Goal: Task Accomplishment & Management: Manage account settings

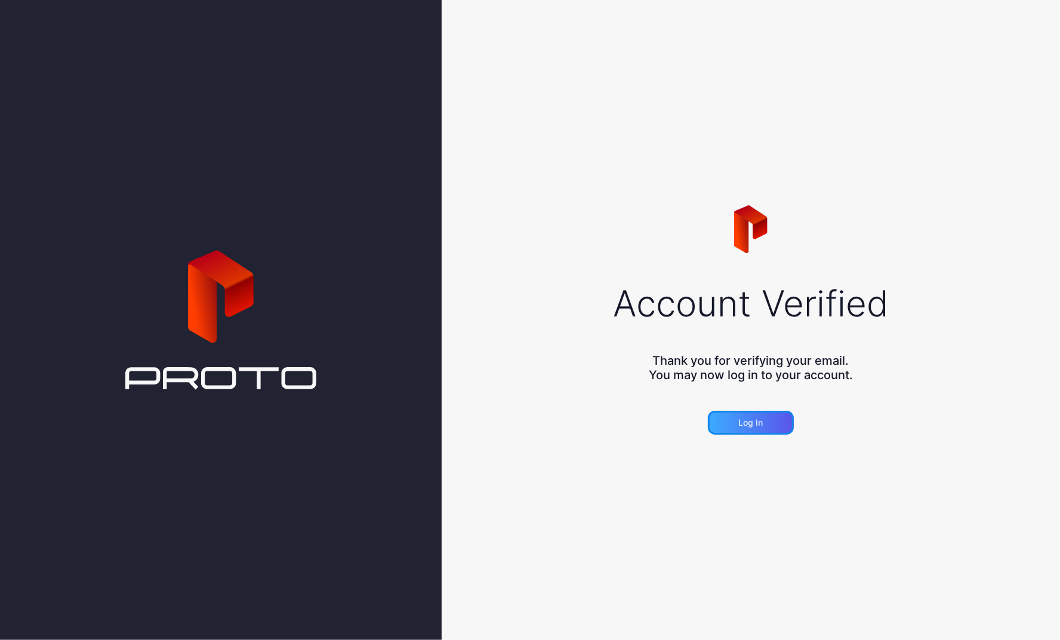
click at [756, 420] on div "Log in" at bounding box center [751, 423] width 24 height 10
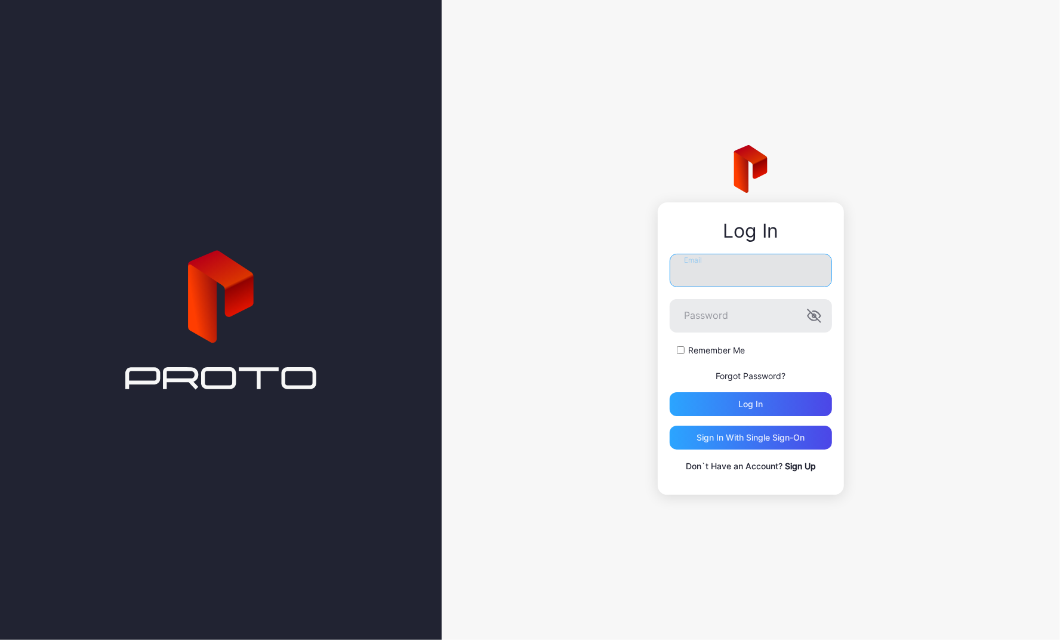
click at [757, 265] on input "Email" at bounding box center [751, 270] width 162 height 33
type input "**********"
click at [724, 352] on label "Remember Me" at bounding box center [716, 350] width 57 height 12
click at [817, 316] on icon "button" at bounding box center [814, 316] width 14 height 14
click at [764, 401] on div "Log in" at bounding box center [751, 404] width 162 height 24
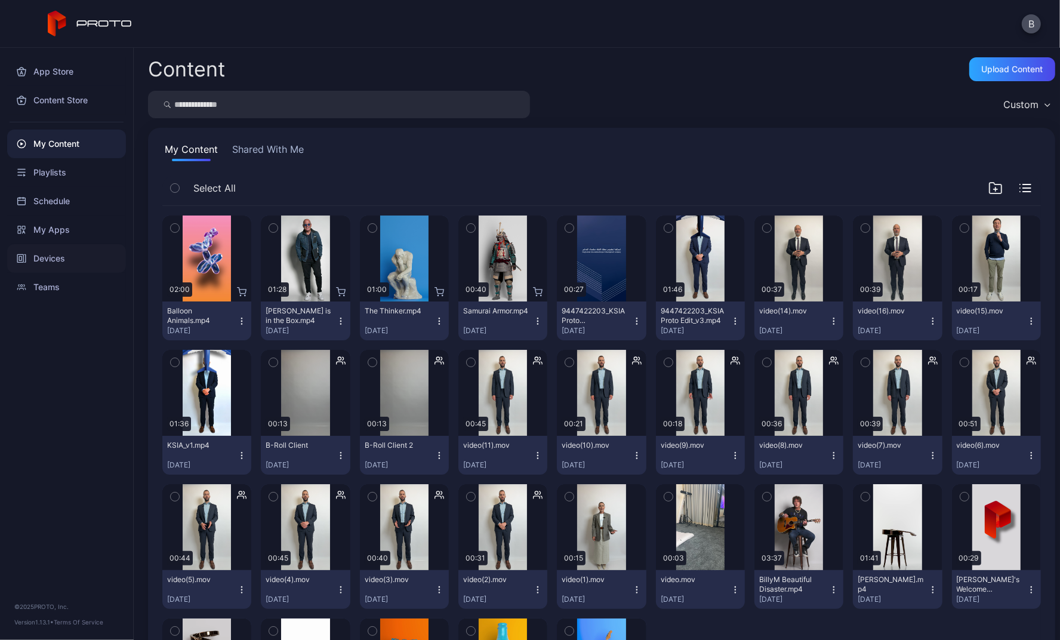
click at [57, 255] on div "Devices" at bounding box center [66, 258] width 119 height 29
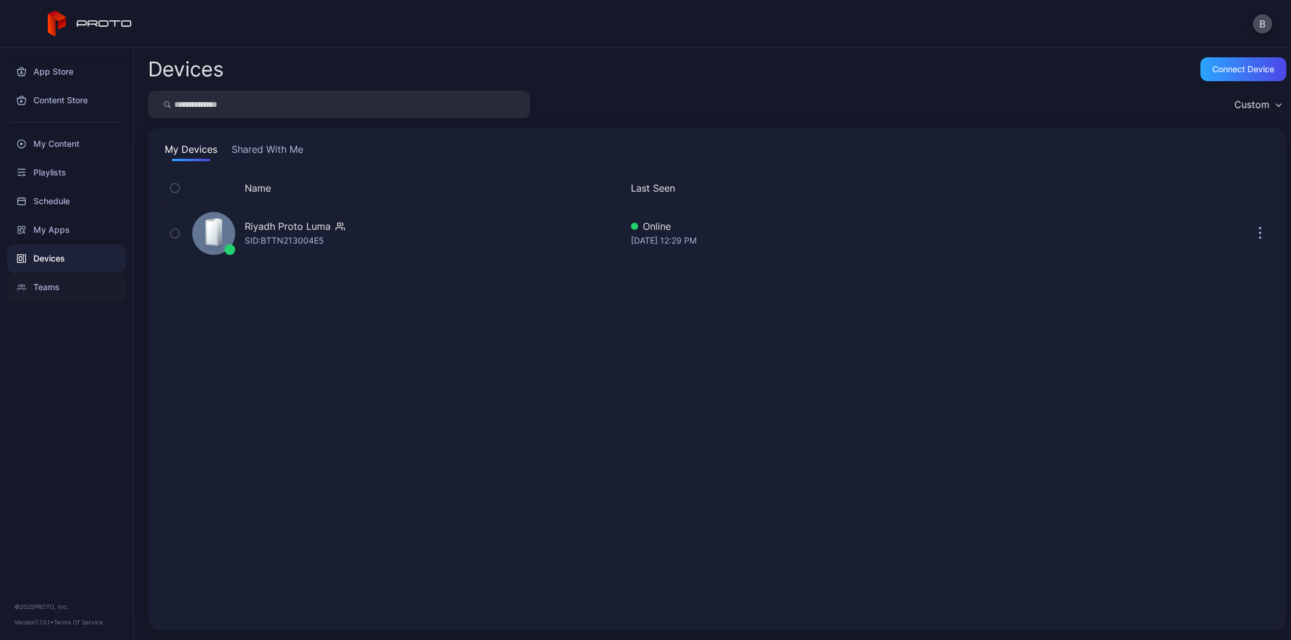
click at [54, 290] on div "Teams" at bounding box center [66, 287] width 119 height 29
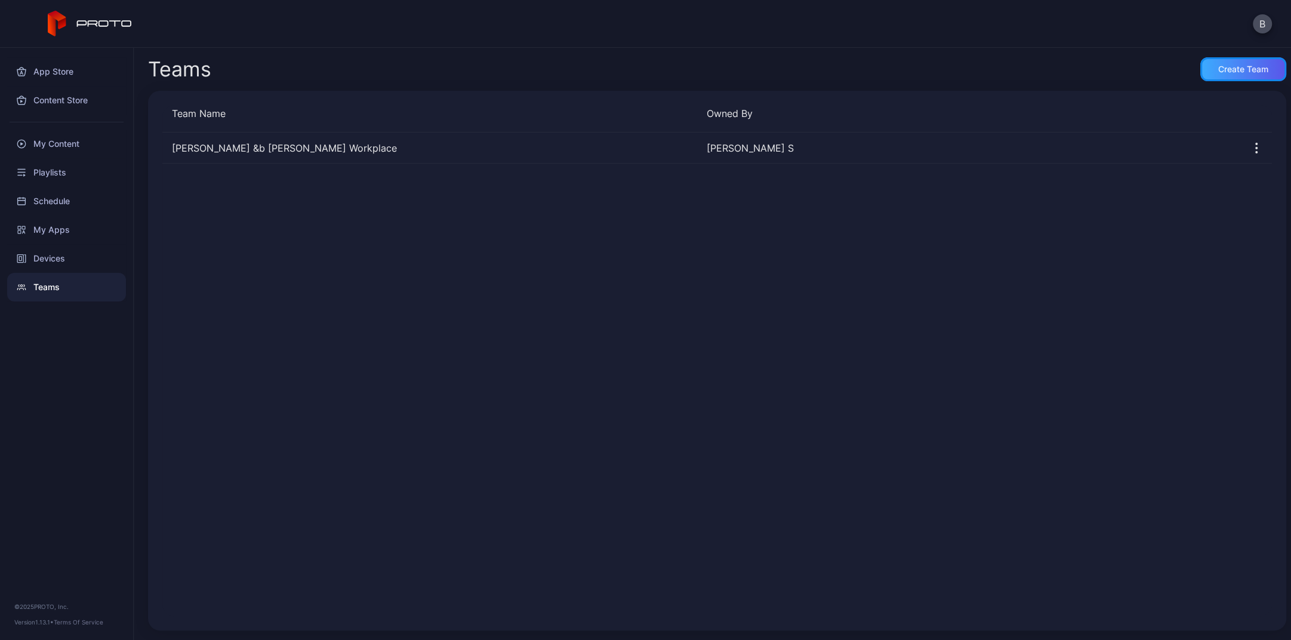
click at [1060, 72] on div "Create Team" at bounding box center [1243, 69] width 50 height 10
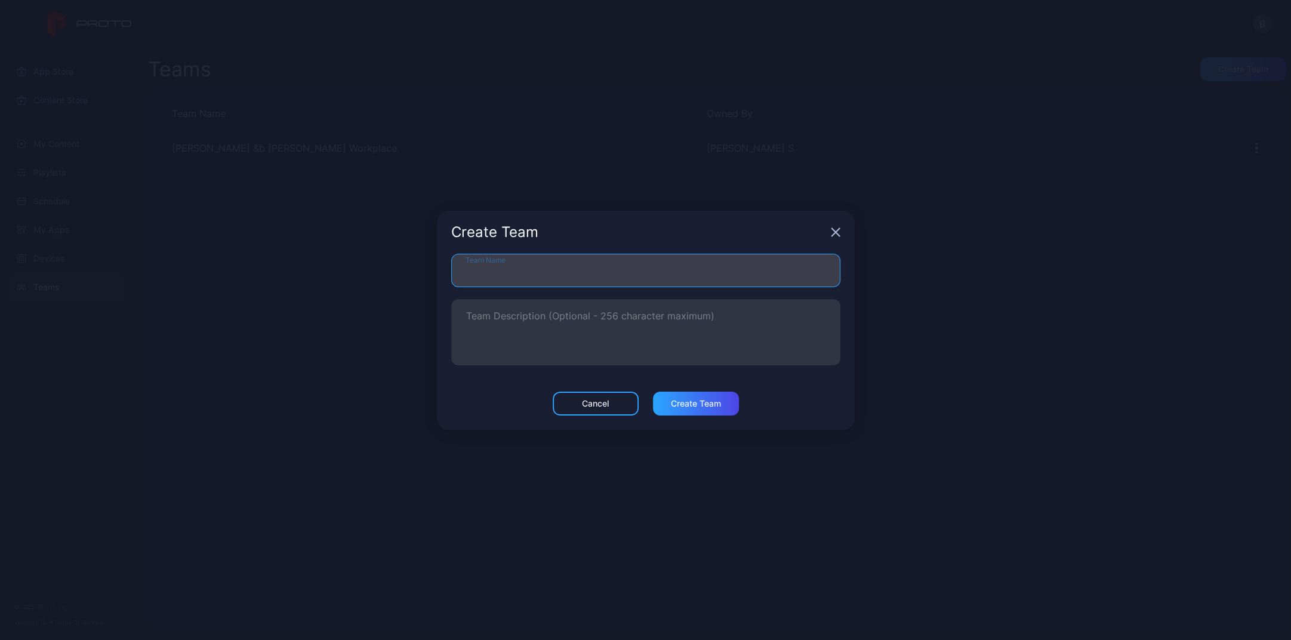
click at [714, 276] on input "Team Name" at bounding box center [645, 270] width 389 height 33
type input "**********"
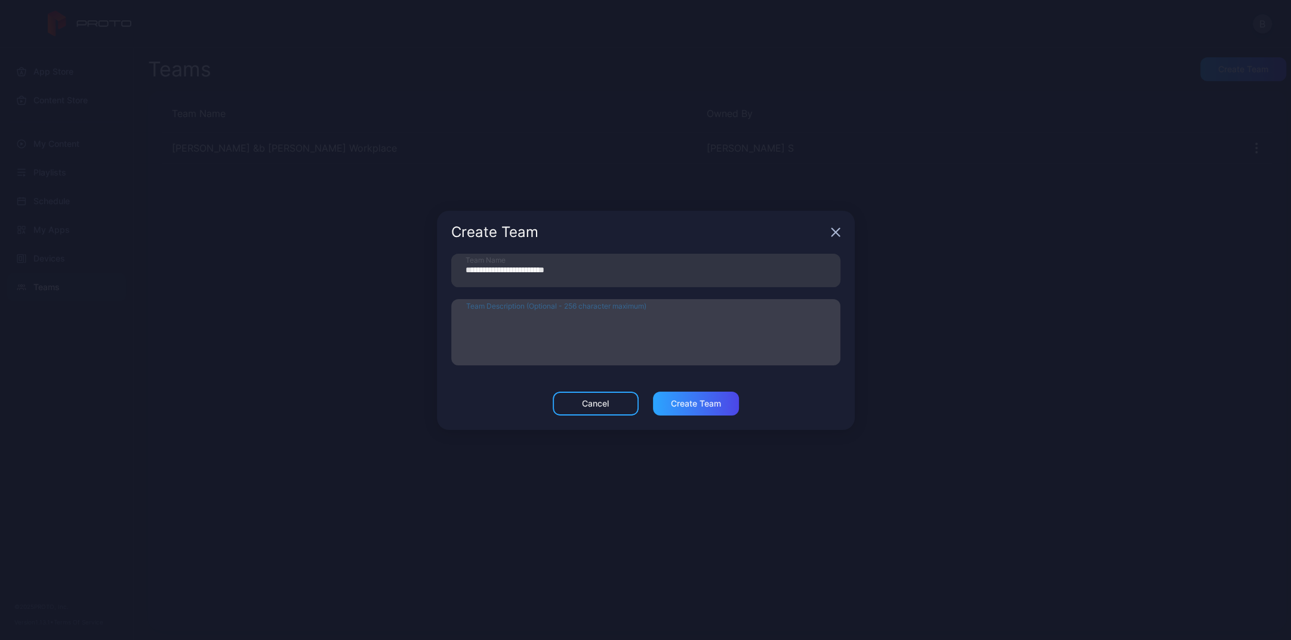
click at [627, 316] on textarea "Team Description (Optional - 256 character maximum)" at bounding box center [645, 332] width 359 height 41
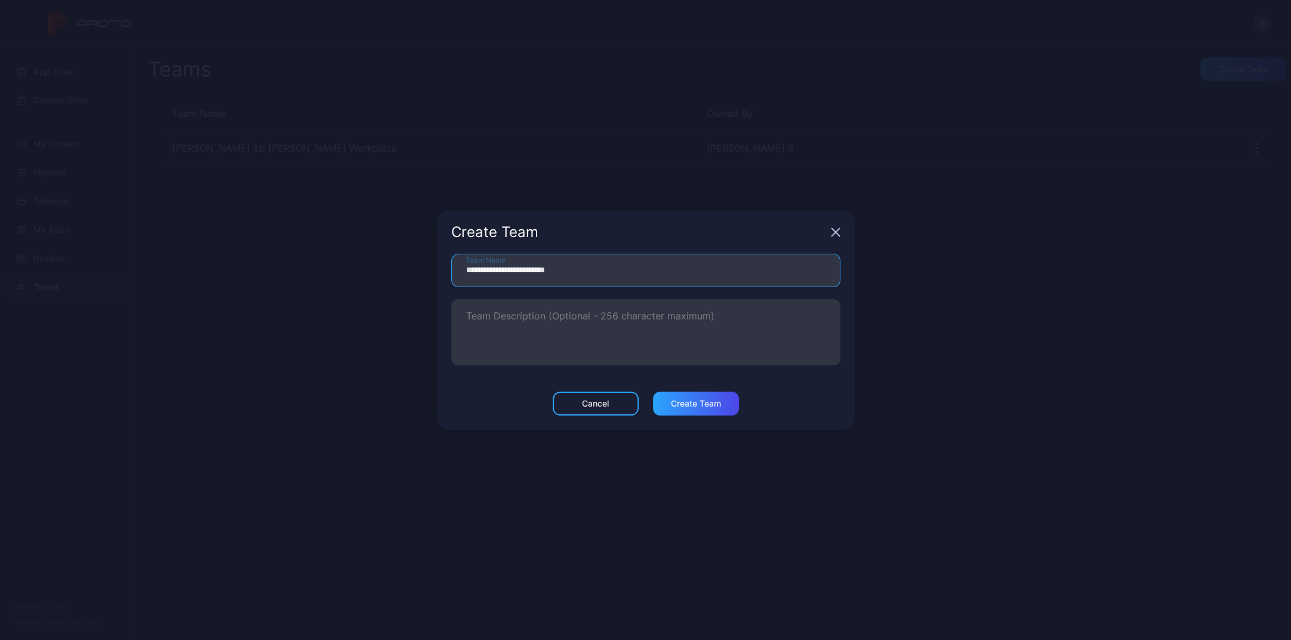
drag, startPoint x: 603, startPoint y: 270, endPoint x: 389, endPoint y: 274, distance: 213.8
click at [389, 274] on div "**********" at bounding box center [645, 320] width 1291 height 640
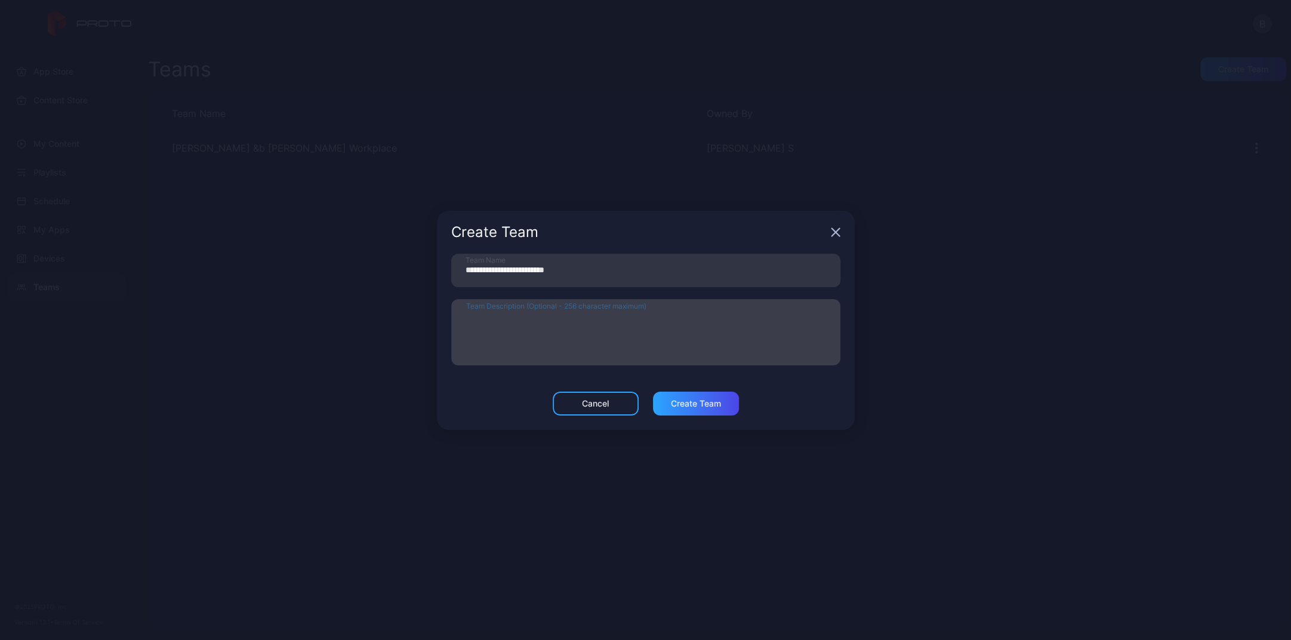
click at [551, 318] on textarea "Team Description (Optional - 256 character maximum)" at bounding box center [645, 332] width 359 height 41
paste textarea "**********"
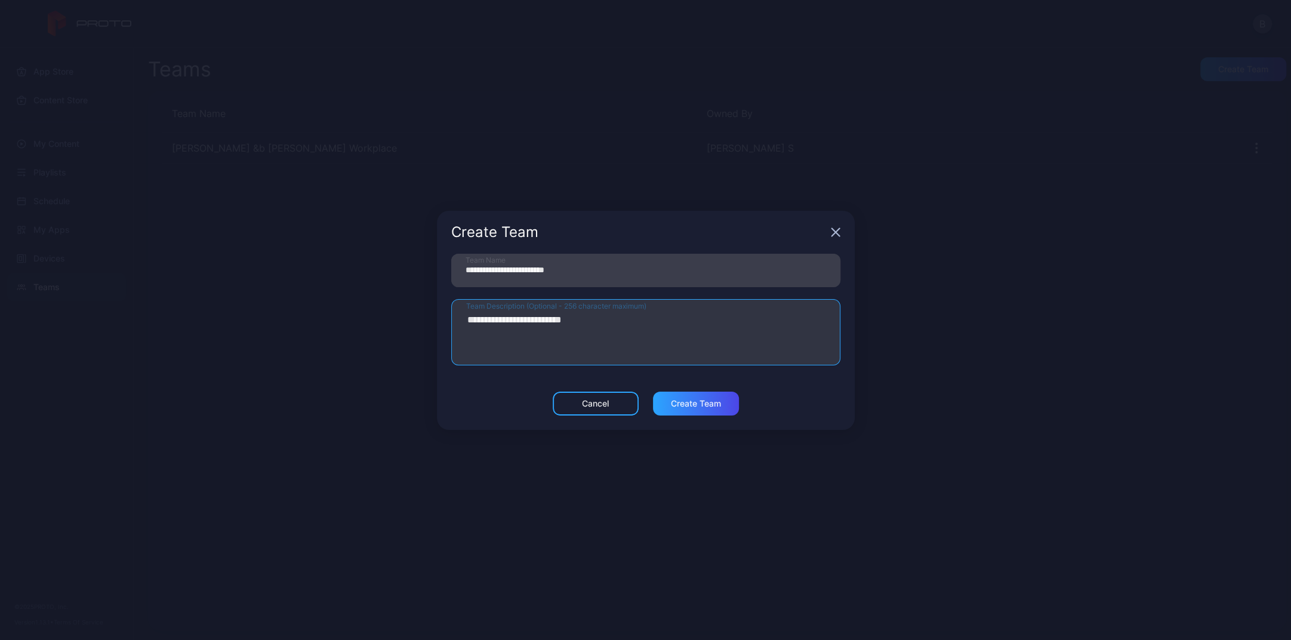
type textarea "**********"
drag, startPoint x: 534, startPoint y: 267, endPoint x: 549, endPoint y: 267, distance: 14.3
click at [549, 267] on input "**********" at bounding box center [645, 270] width 389 height 33
drag, startPoint x: 561, startPoint y: 269, endPoint x: 608, endPoint y: 266, distance: 47.3
click at [608, 266] on input "**********" at bounding box center [645, 270] width 389 height 33
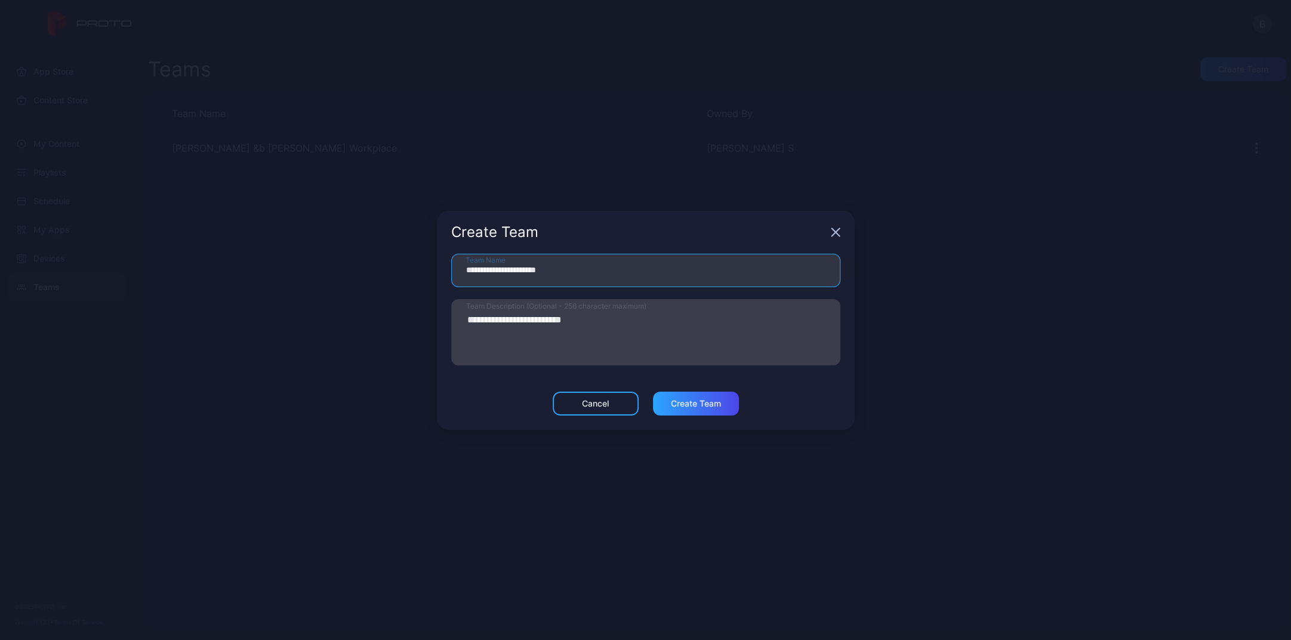
type input "**********"
click at [682, 337] on textarea "**********" at bounding box center [645, 332] width 359 height 41
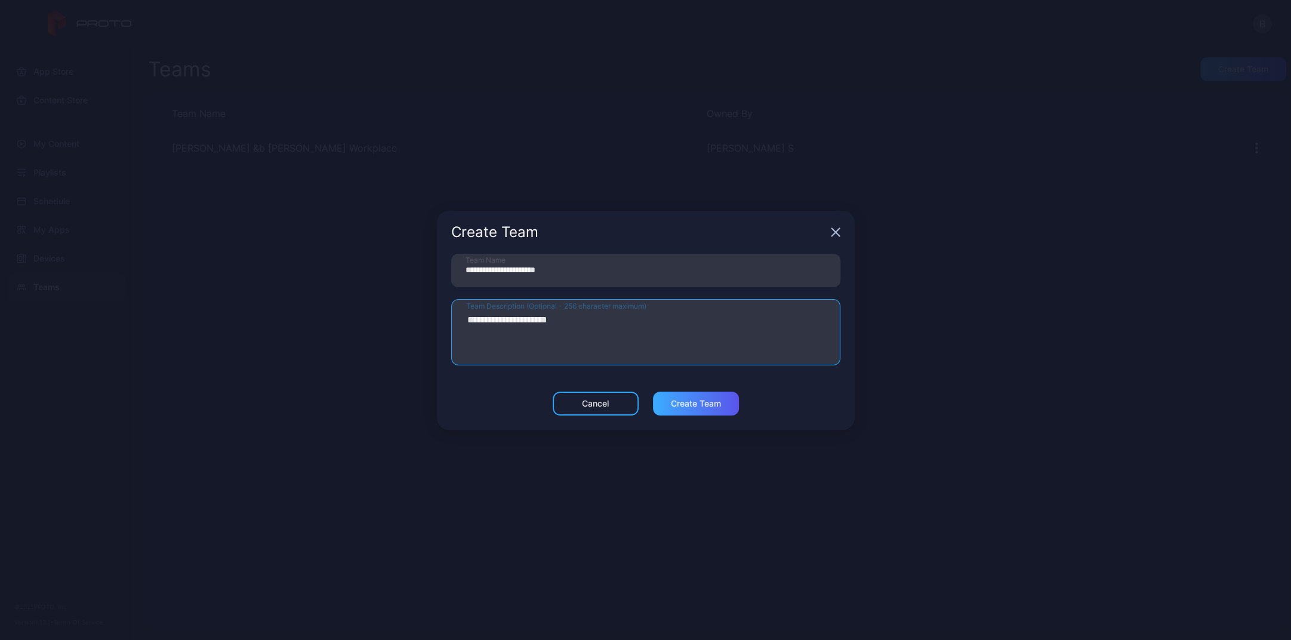
type textarea "**********"
click at [698, 399] on div "Create Team" at bounding box center [696, 404] width 50 height 10
type input "**********"
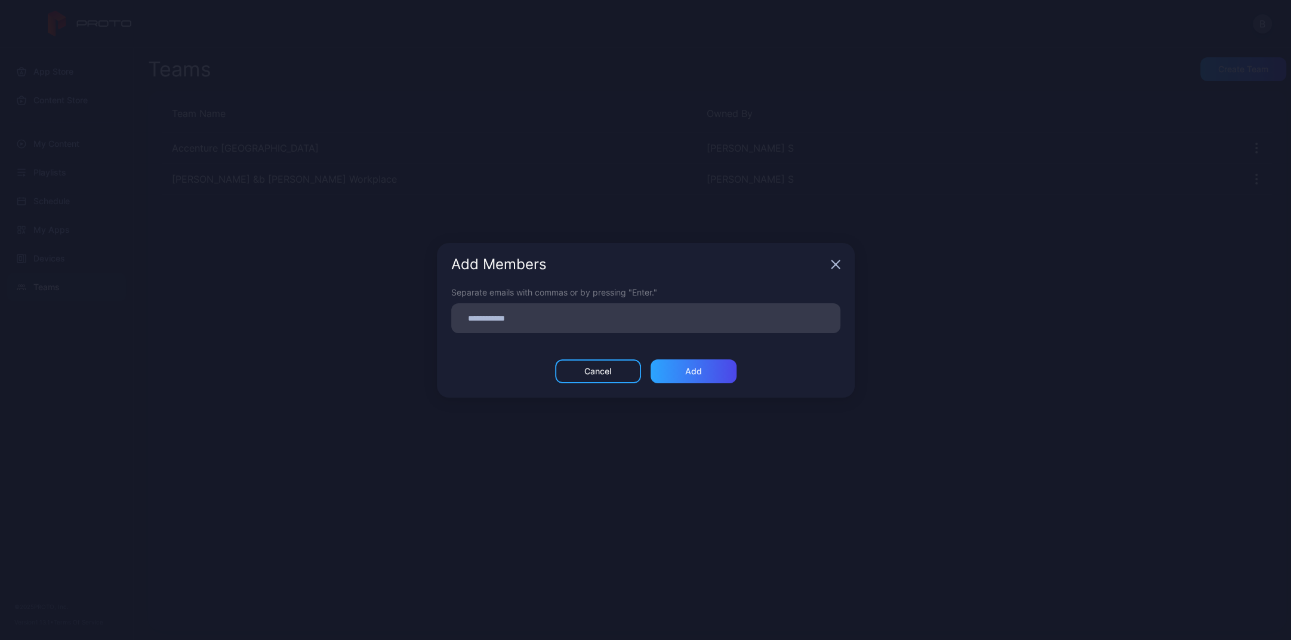
click at [655, 310] on input at bounding box center [645, 318] width 375 height 16
click at [879, 488] on div "Add Members Separate emails with commas or by pressing "Enter." Cancel Add" at bounding box center [645, 320] width 1291 height 640
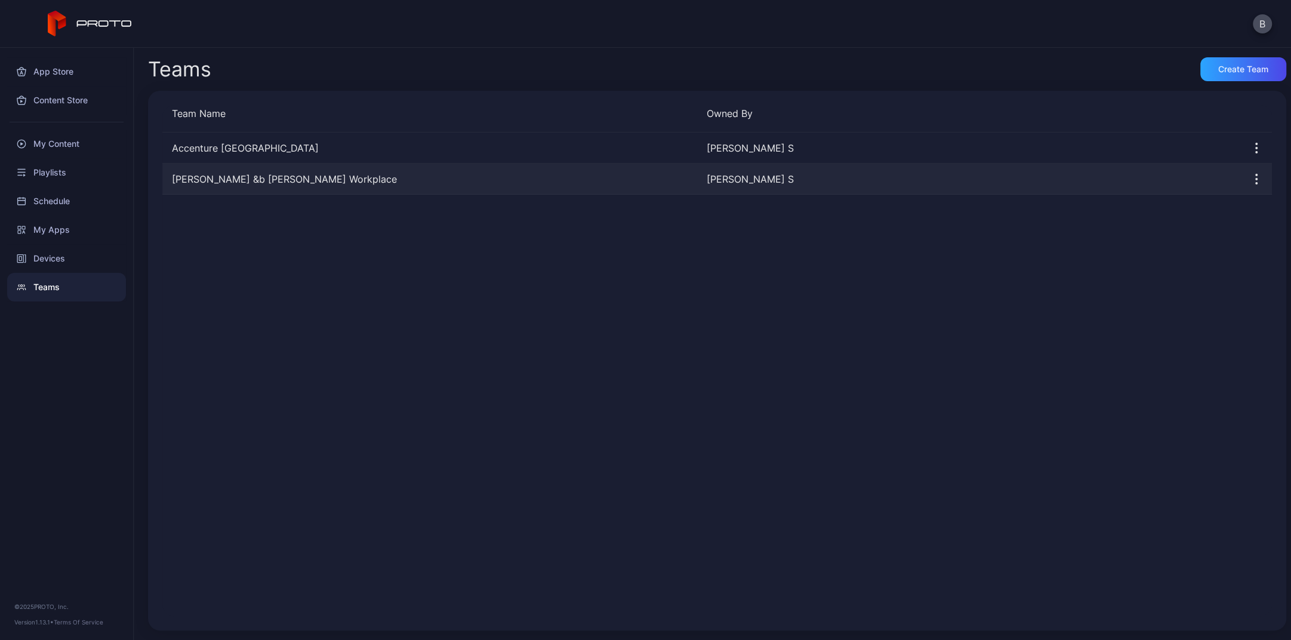
click at [1060, 178] on icon "button" at bounding box center [1257, 179] width 14 height 14
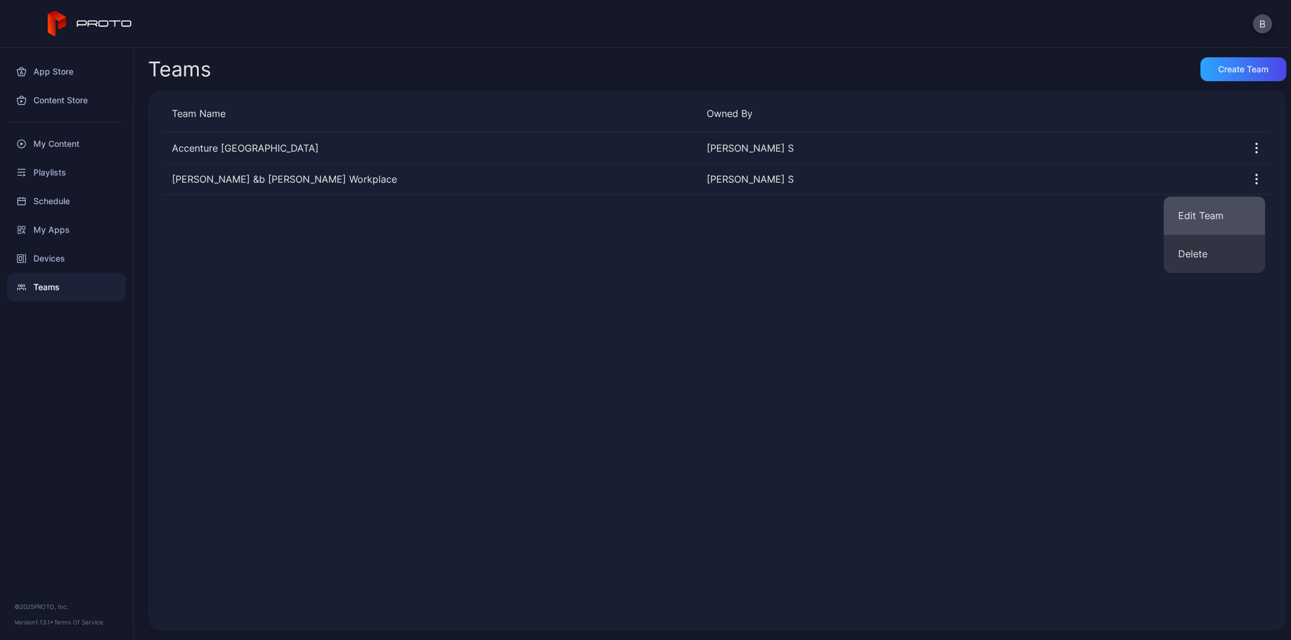
click at [1060, 210] on button "Edit Team" at bounding box center [1214, 215] width 101 height 38
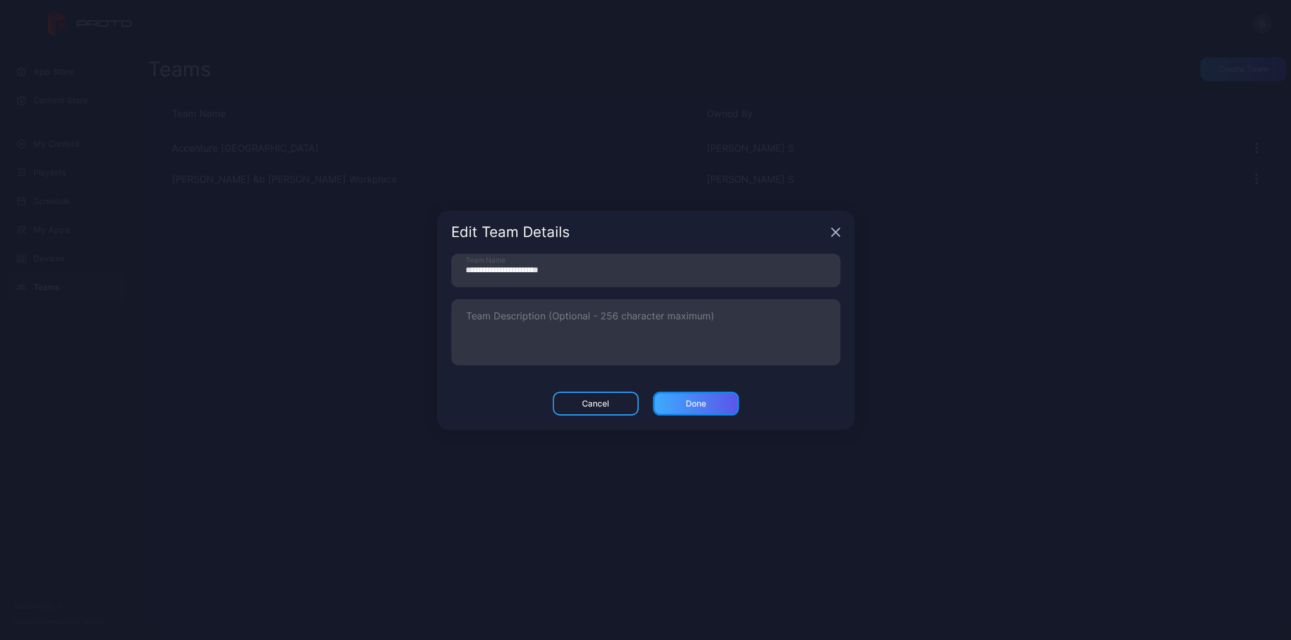
click at [694, 408] on div "Done" at bounding box center [696, 404] width 86 height 24
click at [684, 400] on button "Done" at bounding box center [696, 404] width 86 height 24
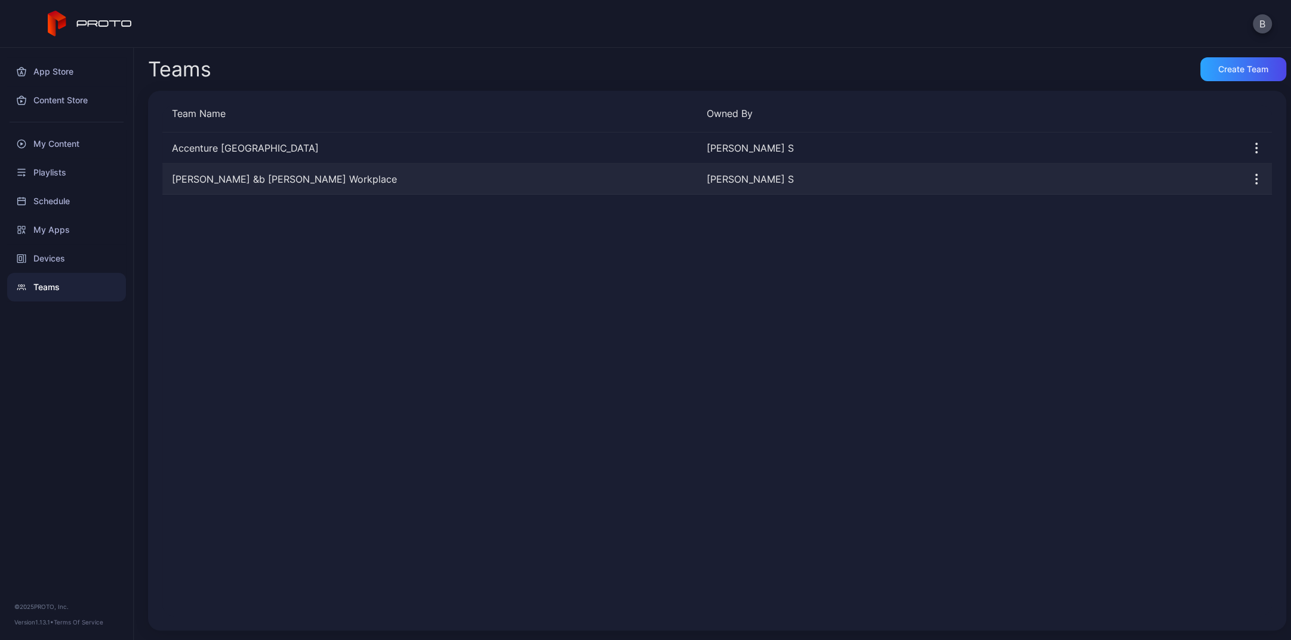
click at [740, 183] on div "[PERSON_NAME] S" at bounding box center [969, 179] width 525 height 14
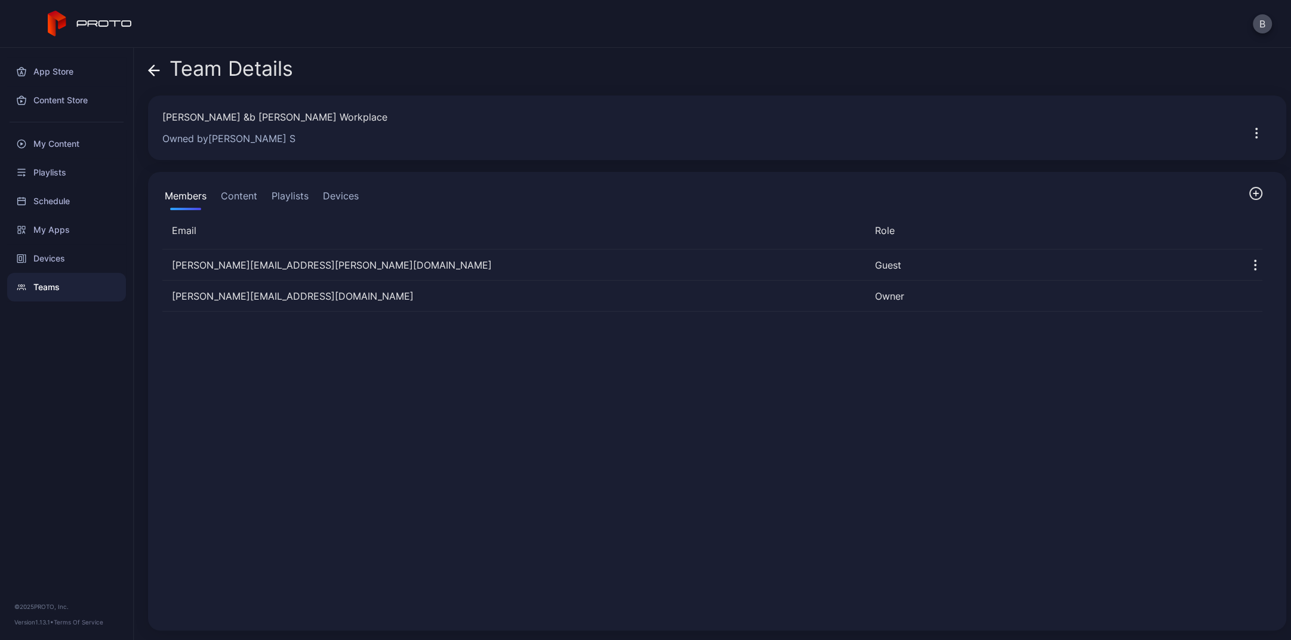
click at [154, 75] on icon at bounding box center [154, 70] width 12 height 12
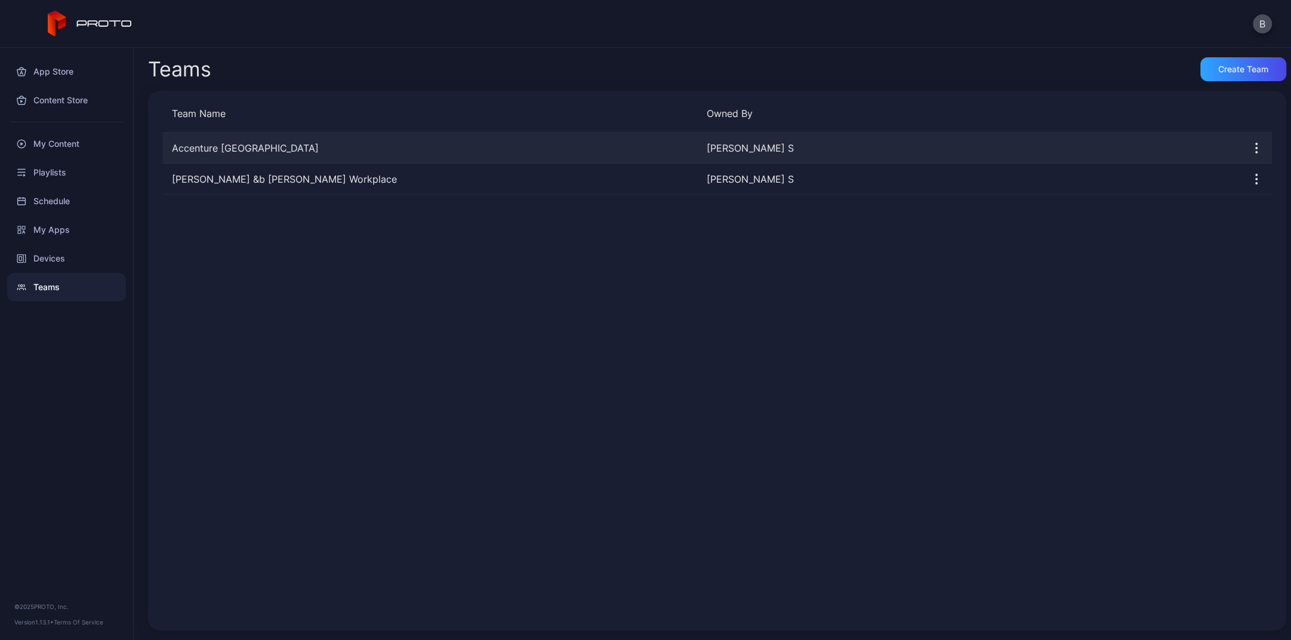
click at [1060, 150] on div "[PERSON_NAME] S" at bounding box center [969, 148] width 525 height 14
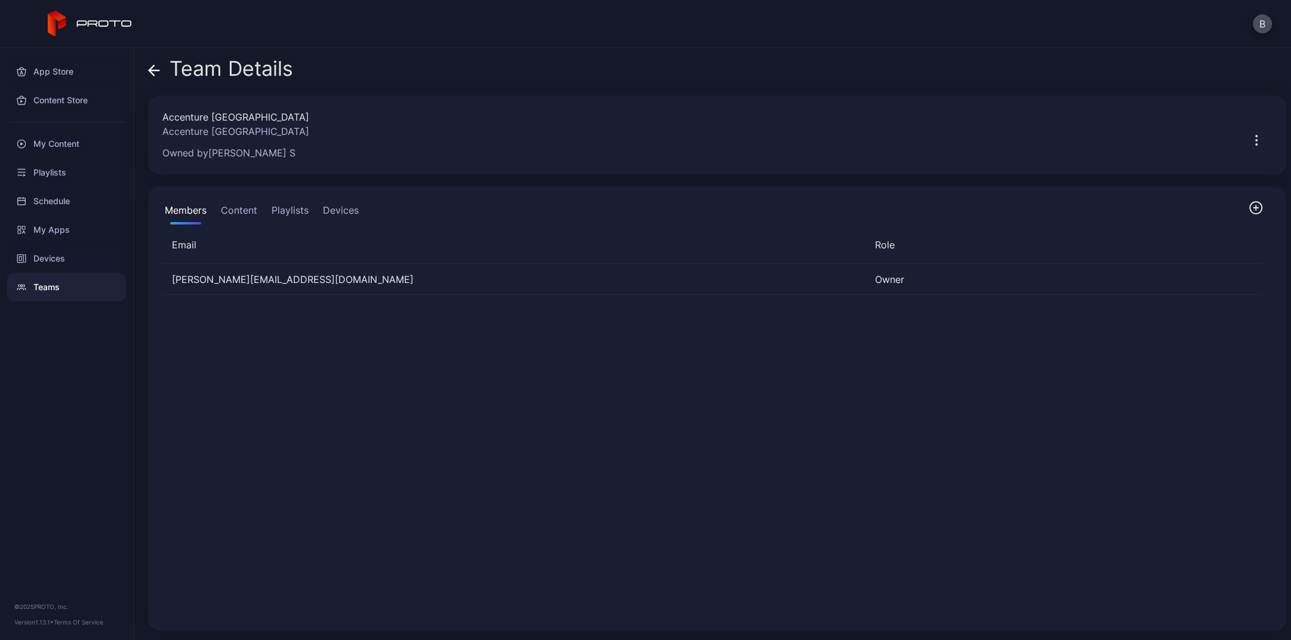
click at [1060, 208] on icon "button" at bounding box center [1256, 208] width 14 height 14
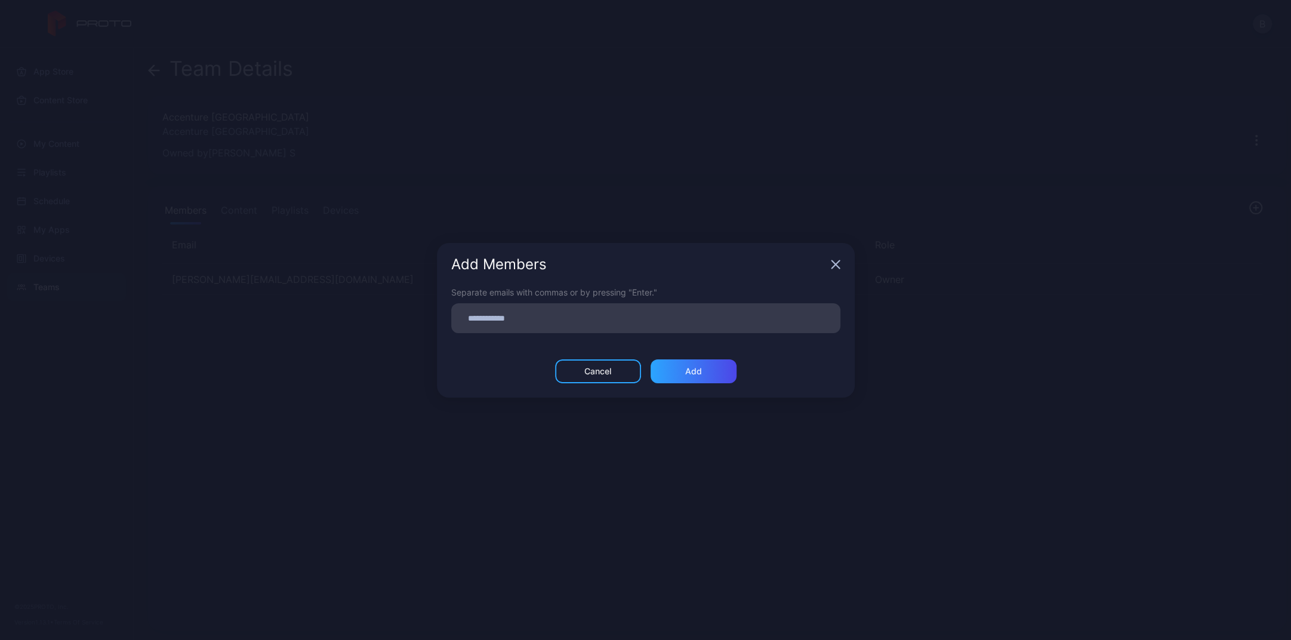
click at [687, 319] on input at bounding box center [645, 318] width 375 height 16
paste input
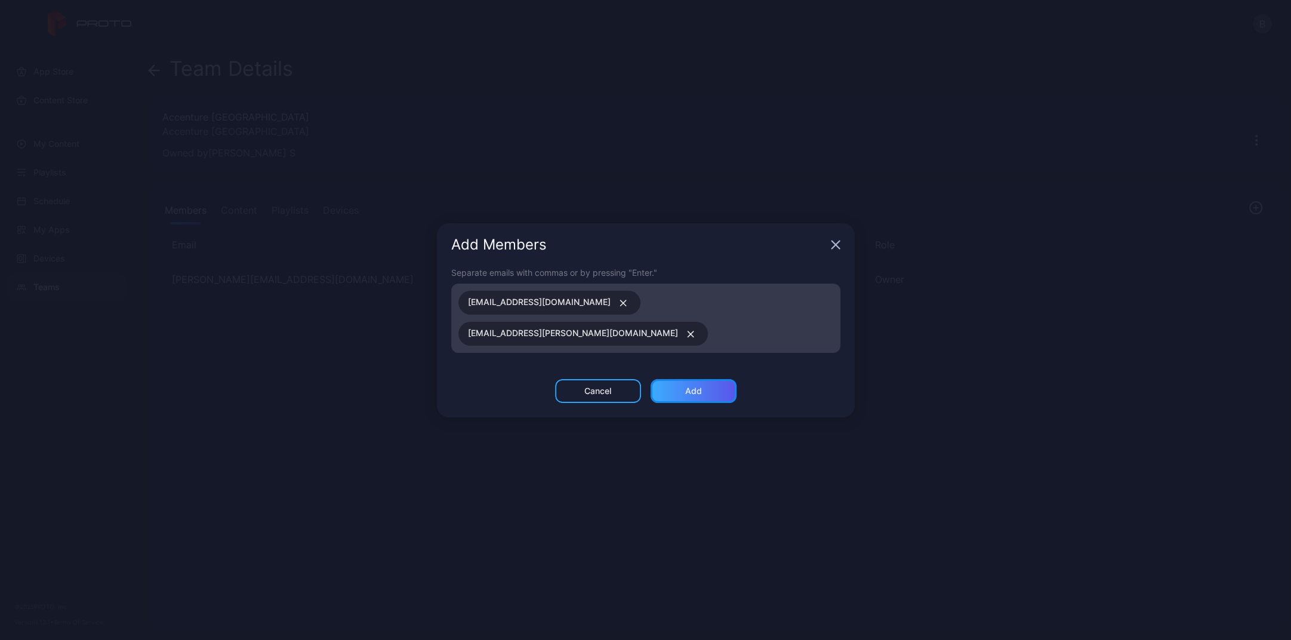
click at [693, 395] on div "Add" at bounding box center [693, 391] width 17 height 10
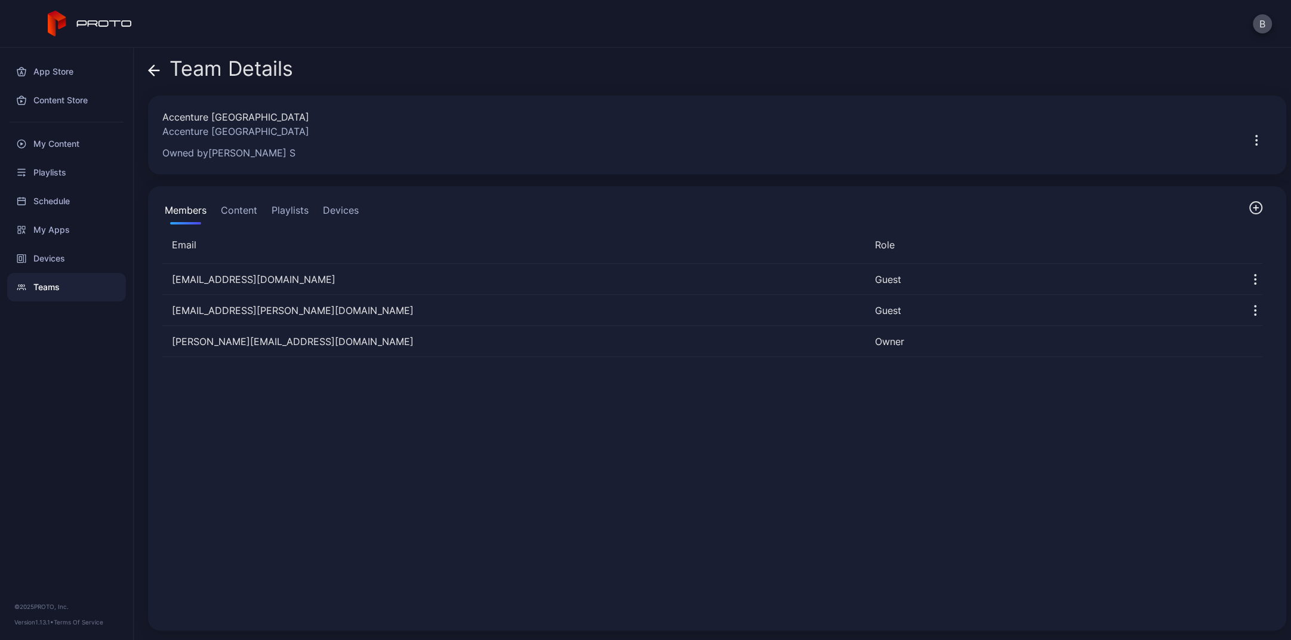
click at [236, 211] on button "Content" at bounding box center [238, 213] width 41 height 24
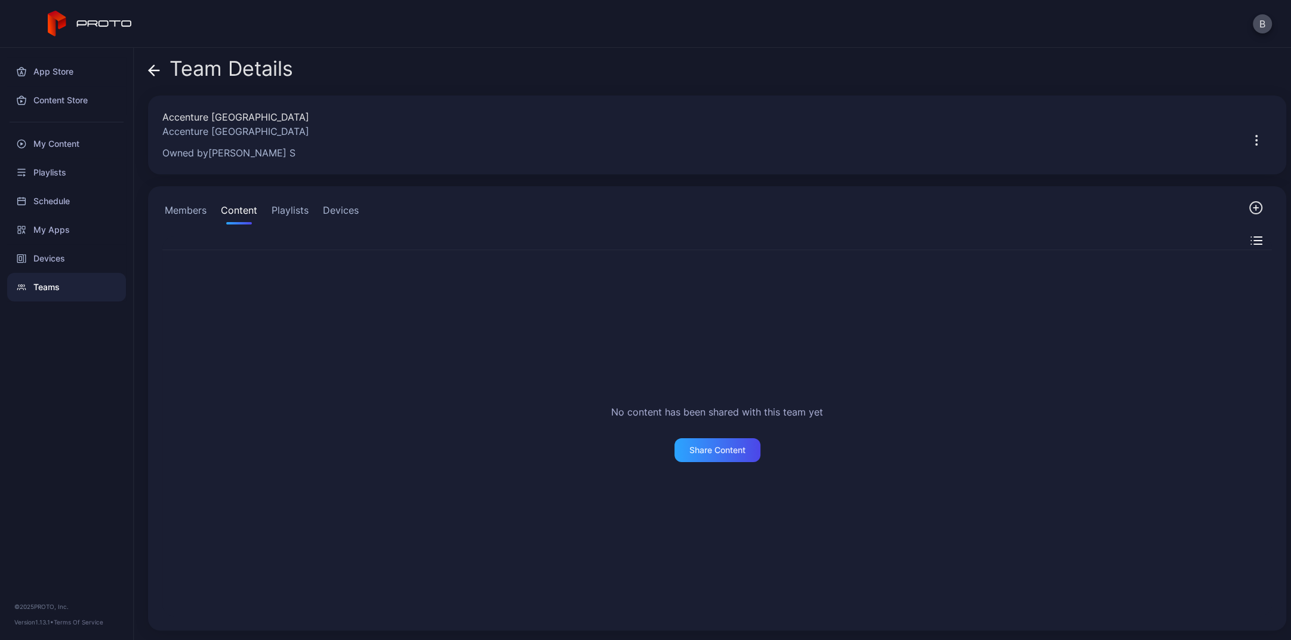
click at [275, 211] on button "Playlists" at bounding box center [290, 213] width 42 height 24
click at [329, 213] on button "Devices" at bounding box center [341, 213] width 41 height 24
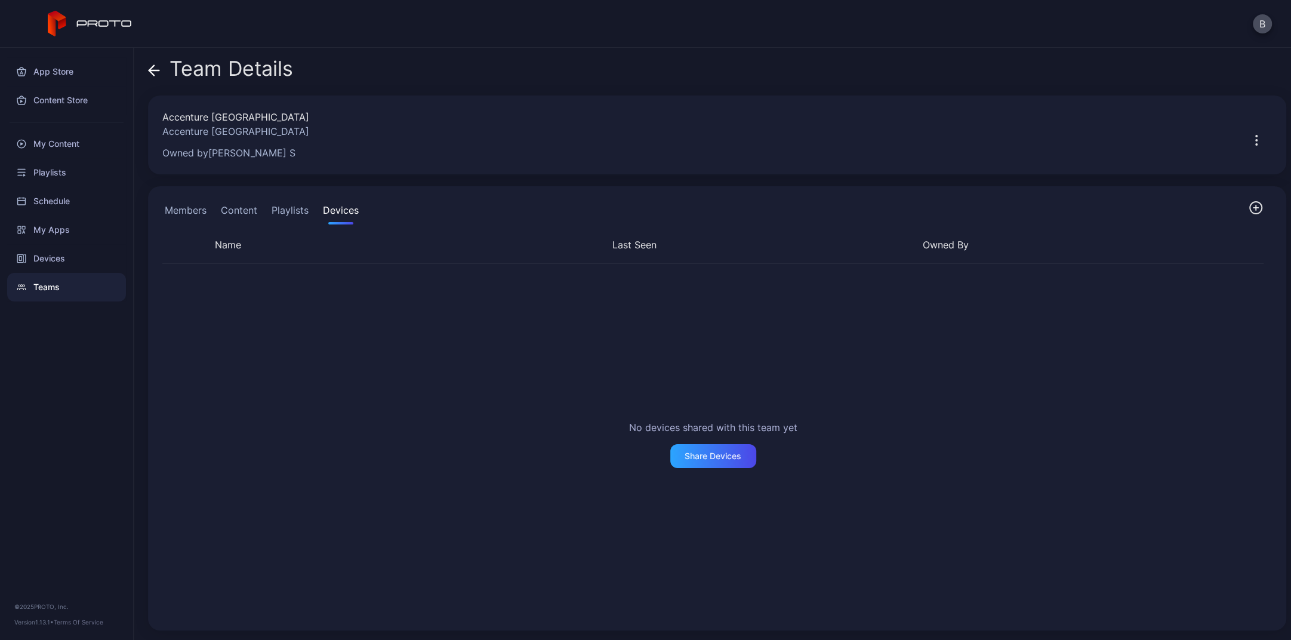
click at [192, 210] on button "Members" at bounding box center [185, 213] width 47 height 24
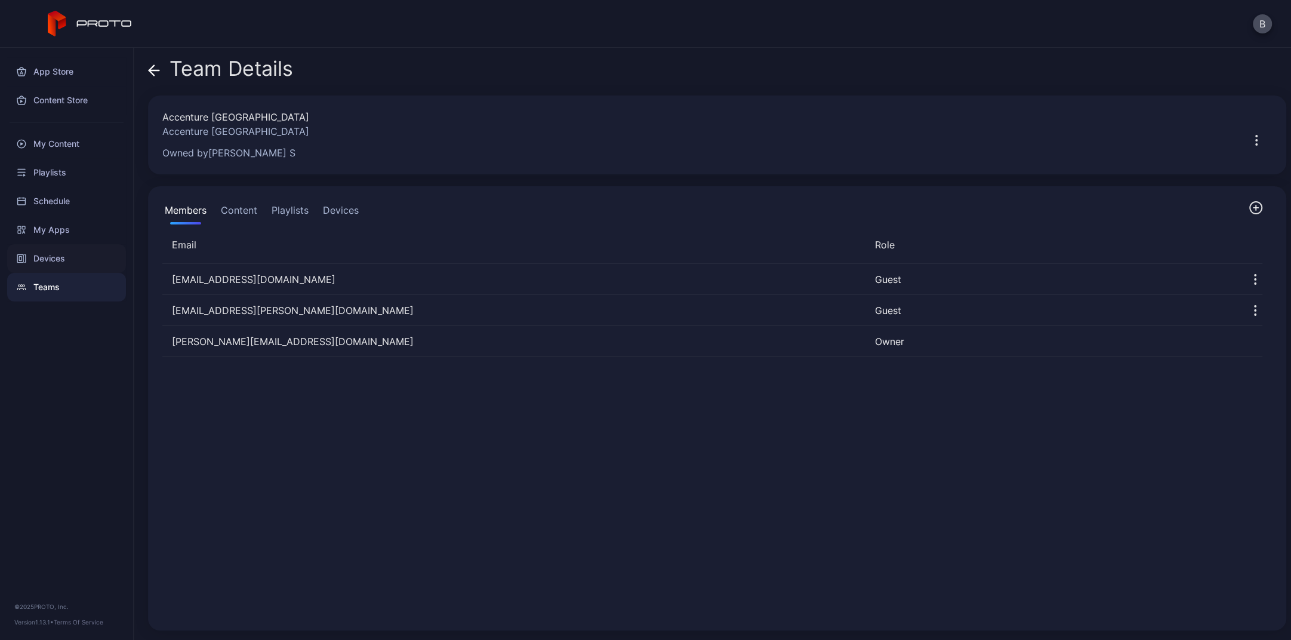
click at [51, 254] on div "Devices" at bounding box center [66, 258] width 119 height 29
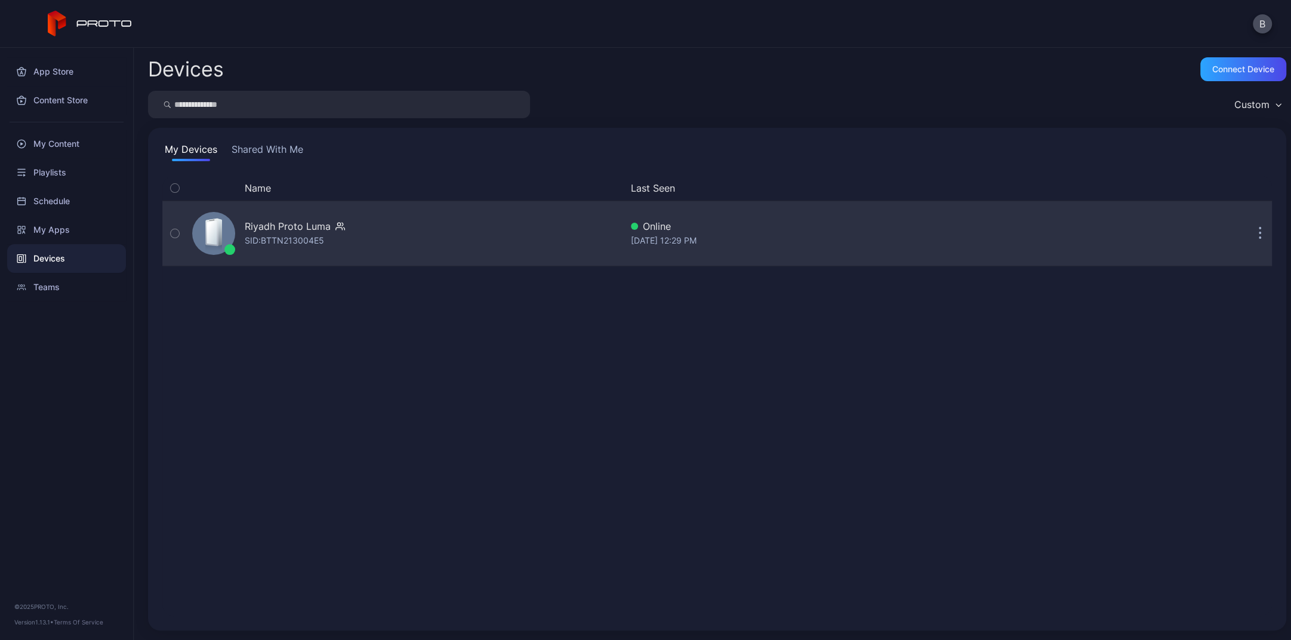
click at [1060, 234] on button "button" at bounding box center [1260, 233] width 24 height 24
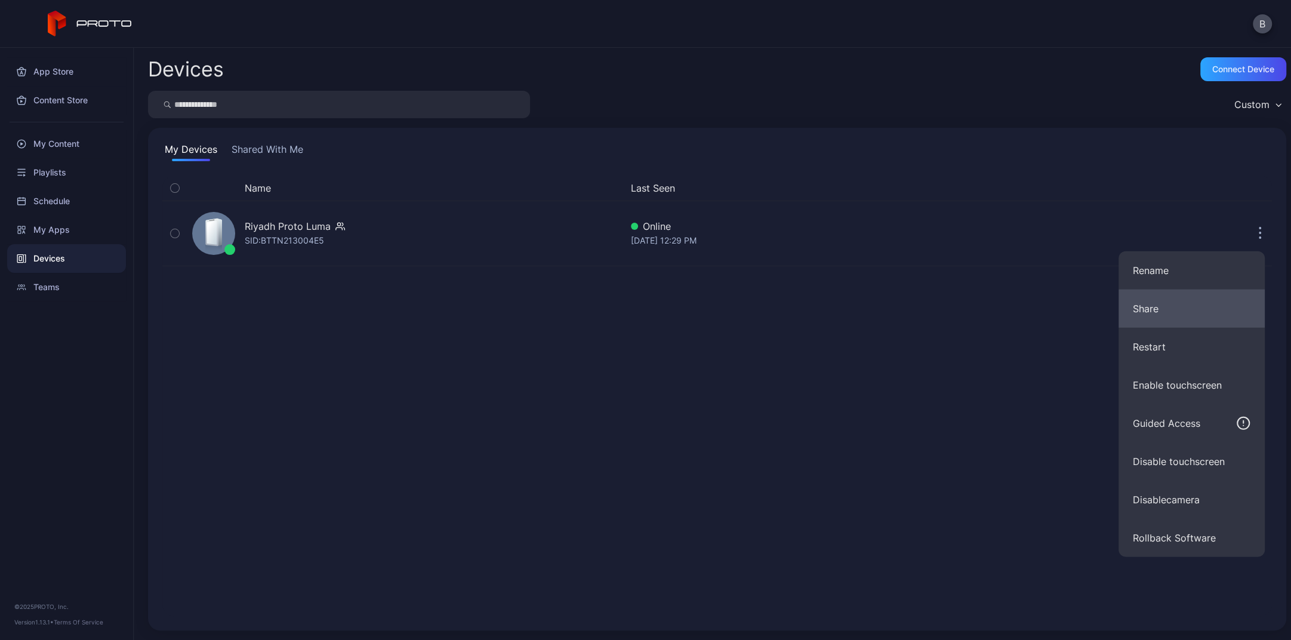
click at [1060, 297] on button "Share" at bounding box center [1192, 309] width 146 height 38
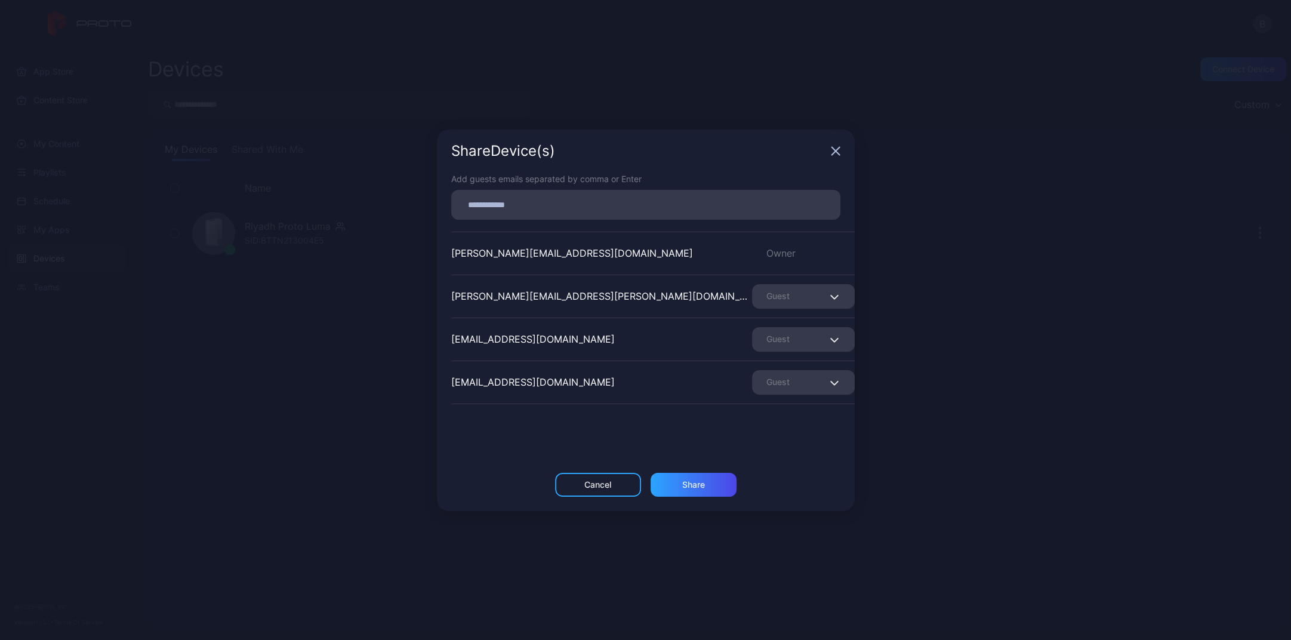
click at [651, 206] on input at bounding box center [645, 205] width 375 height 16
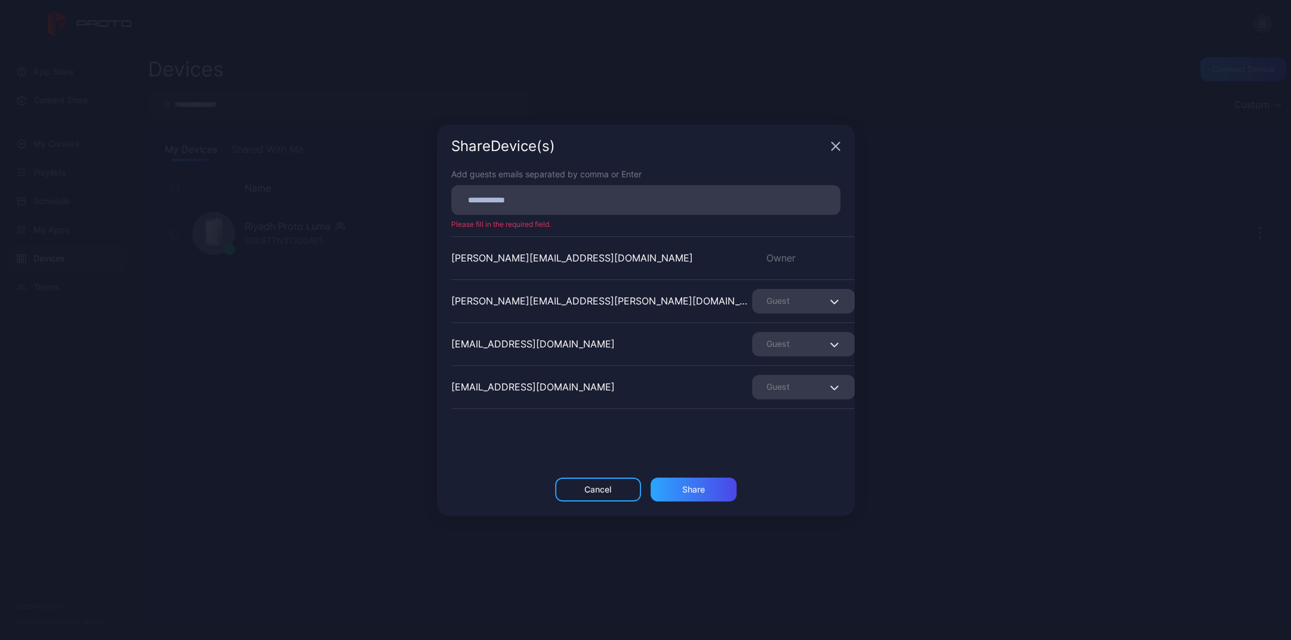
click at [727, 148] on div "Share Device (s)" at bounding box center [638, 146] width 375 height 14
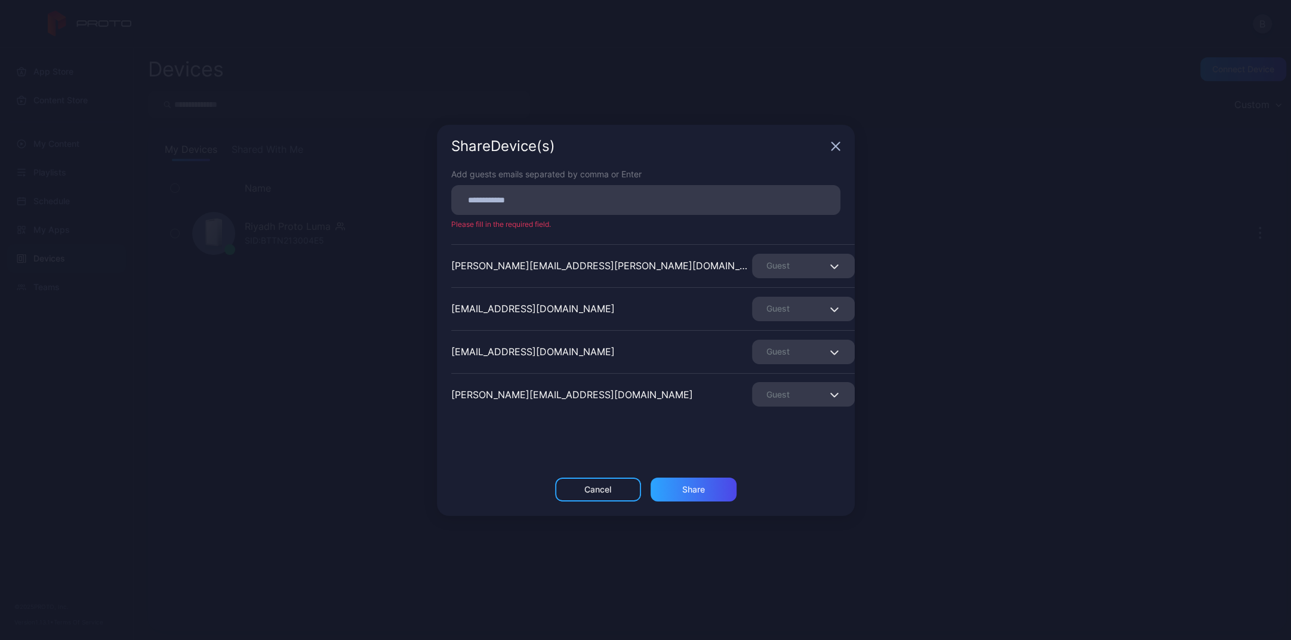
click at [801, 346] on div "Guest" at bounding box center [803, 352] width 103 height 24
click at [598, 348] on div "[EMAIL_ADDRESS][DOMAIN_NAME]" at bounding box center [533, 351] width 164 height 14
click at [601, 198] on input at bounding box center [645, 200] width 375 height 16
click at [688, 158] on div "Share Device (s)" at bounding box center [646, 146] width 418 height 43
click at [830, 309] on icon "button" at bounding box center [834, 309] width 9 height 5
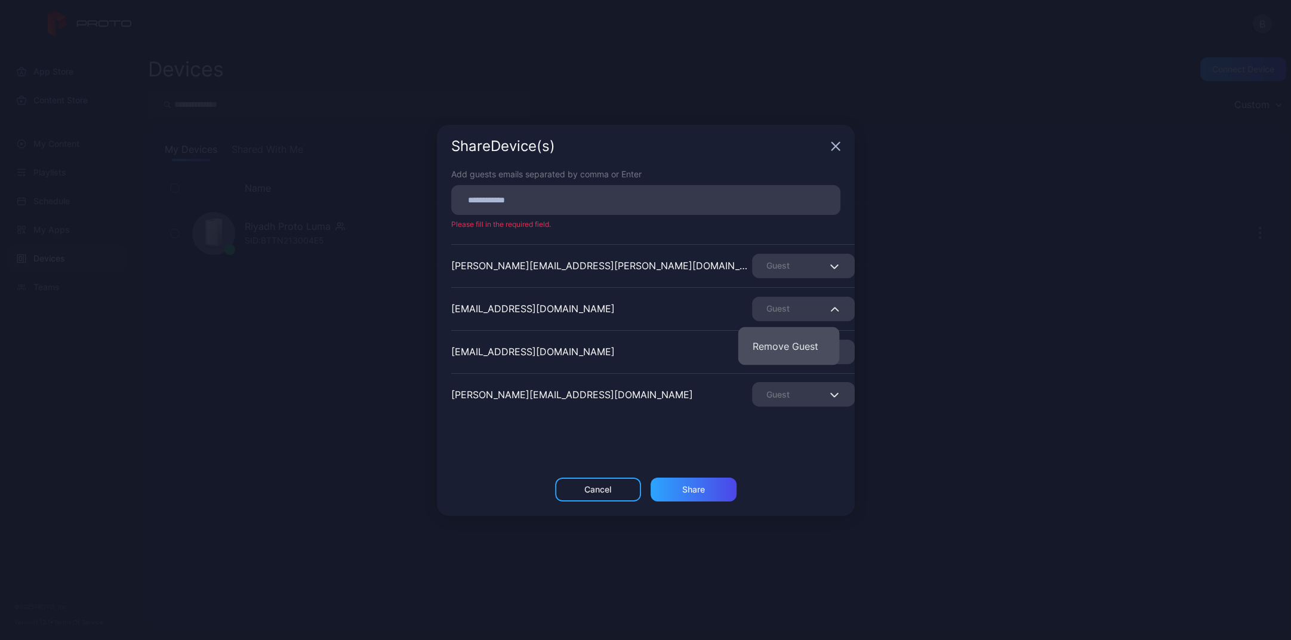
click at [797, 341] on button "Remove Guest" at bounding box center [788, 346] width 101 height 38
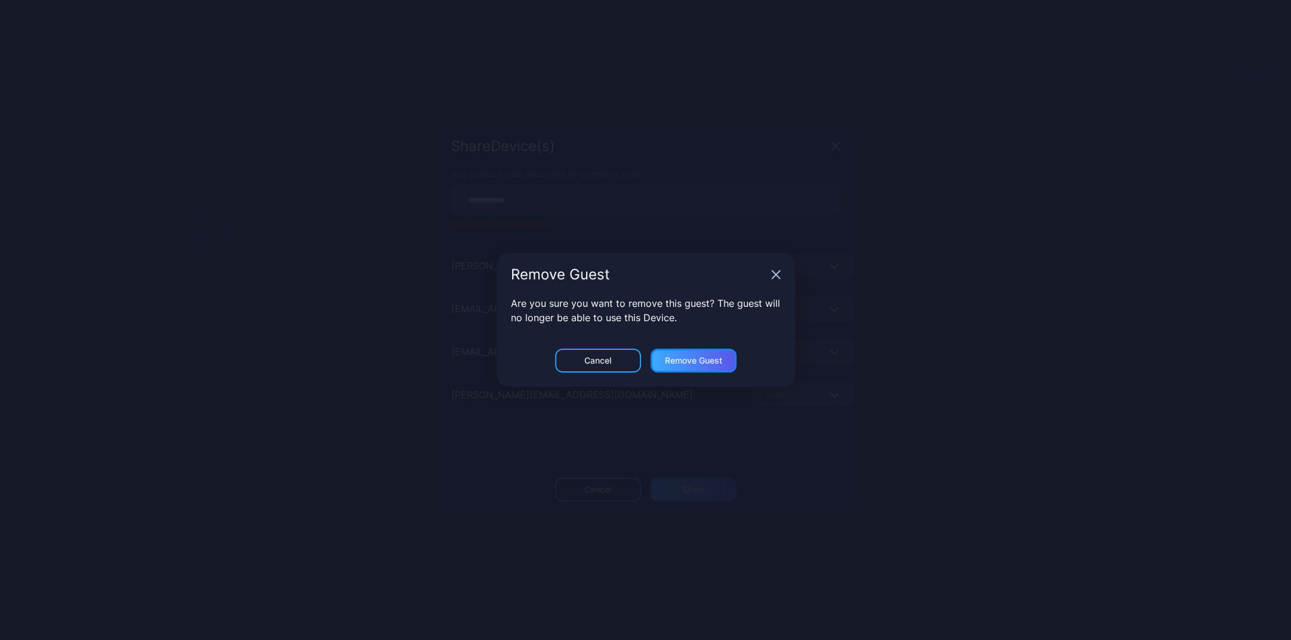
click at [687, 361] on div "Remove Guest" at bounding box center [693, 361] width 57 height 10
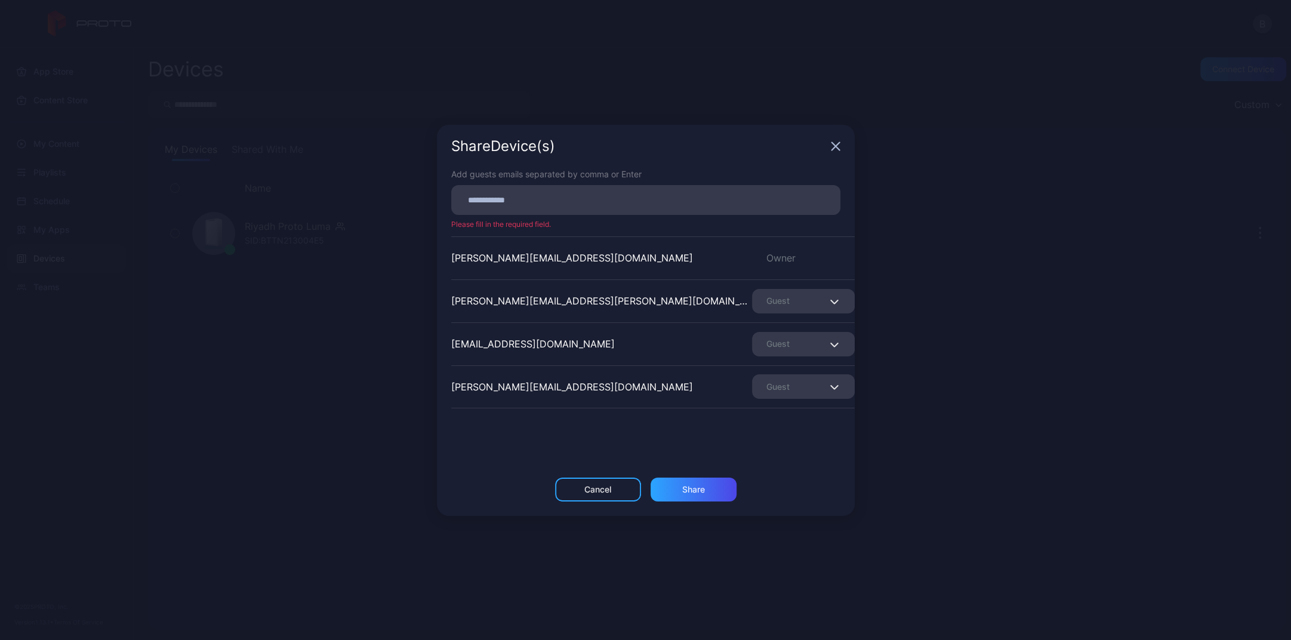
scroll to position [0, 0]
click at [596, 196] on input at bounding box center [645, 200] width 375 height 16
paste input
click at [679, 487] on div "Share" at bounding box center [694, 489] width 86 height 24
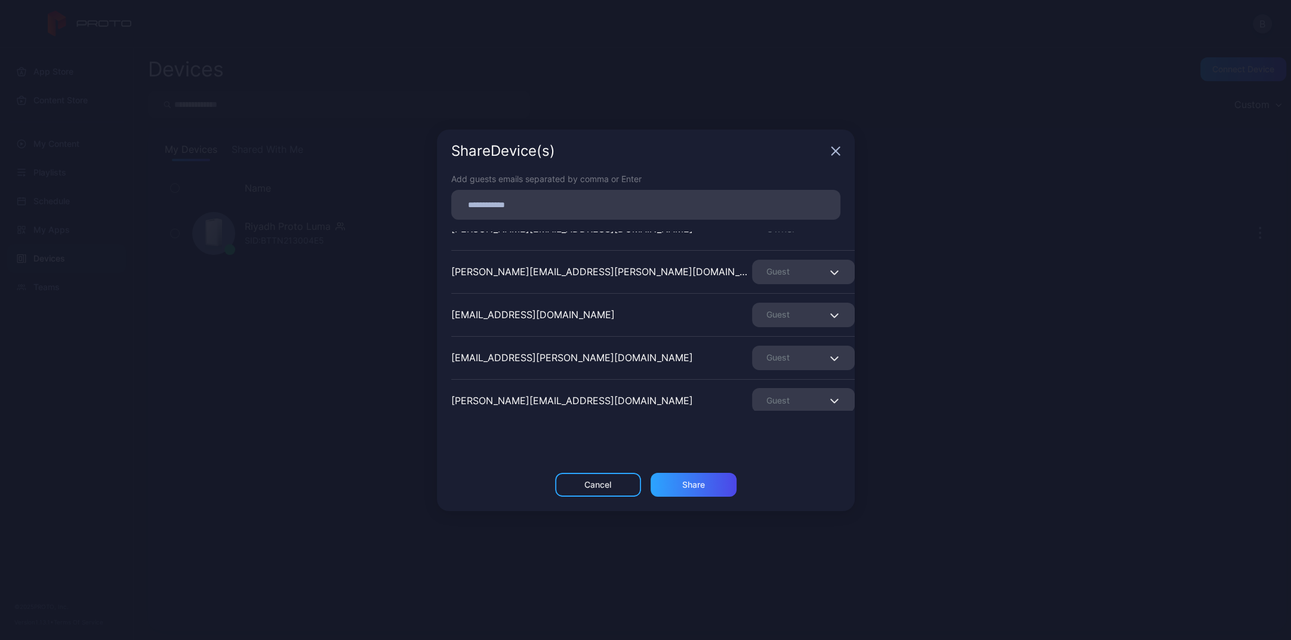
scroll to position [36, 0]
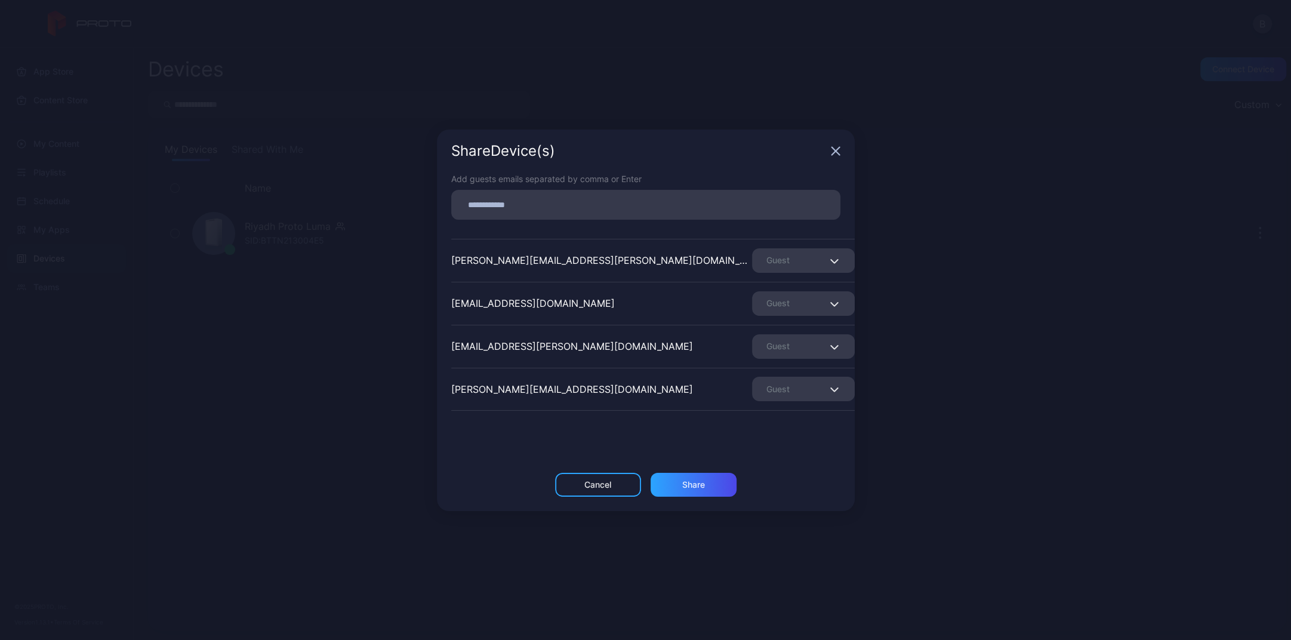
click at [833, 153] on icon "button" at bounding box center [836, 151] width 8 height 8
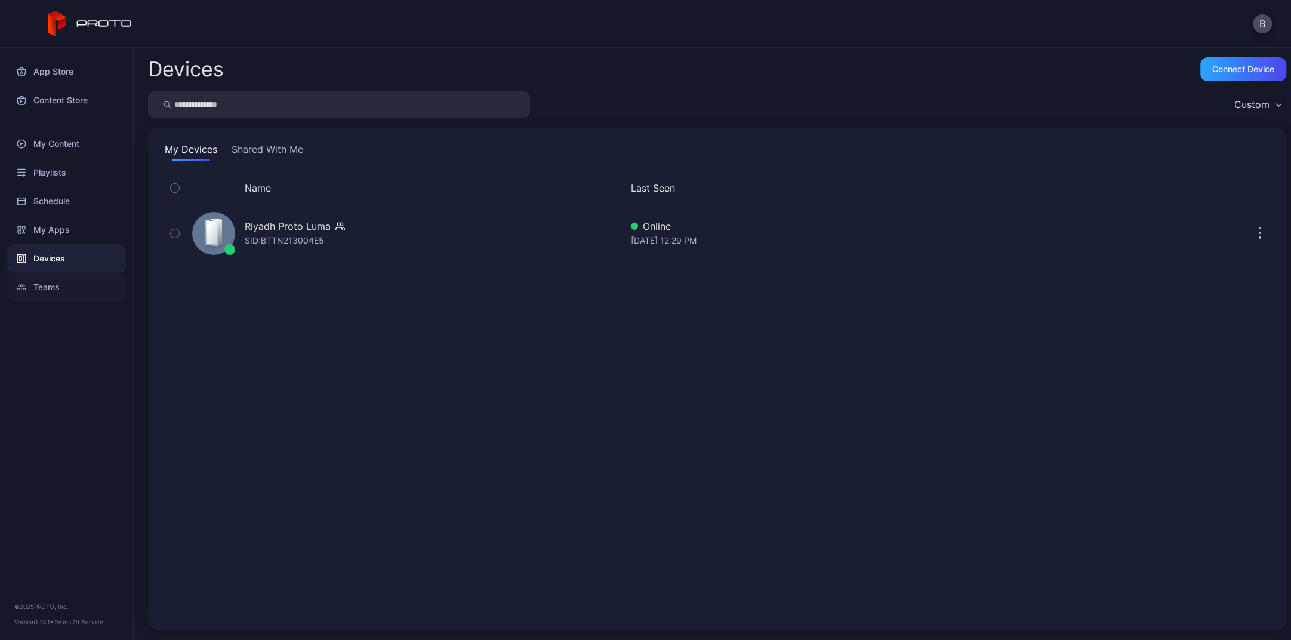
click at [57, 283] on div "Teams" at bounding box center [66, 287] width 119 height 29
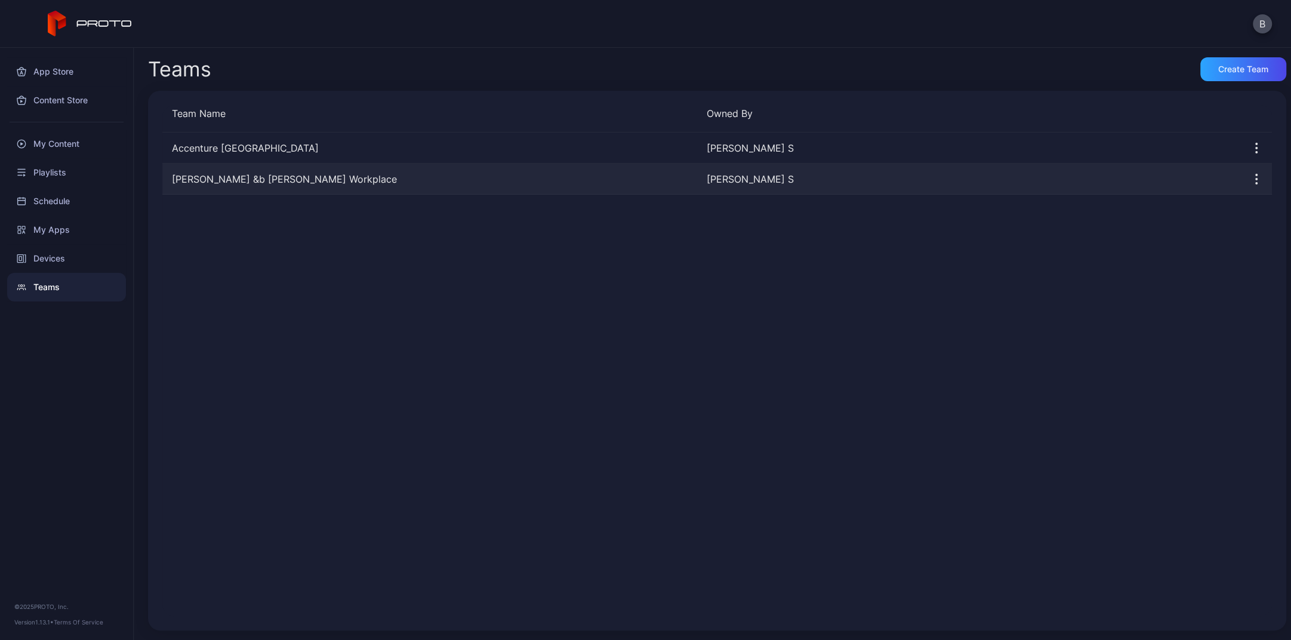
click at [753, 177] on div "[PERSON_NAME] S" at bounding box center [969, 179] width 525 height 14
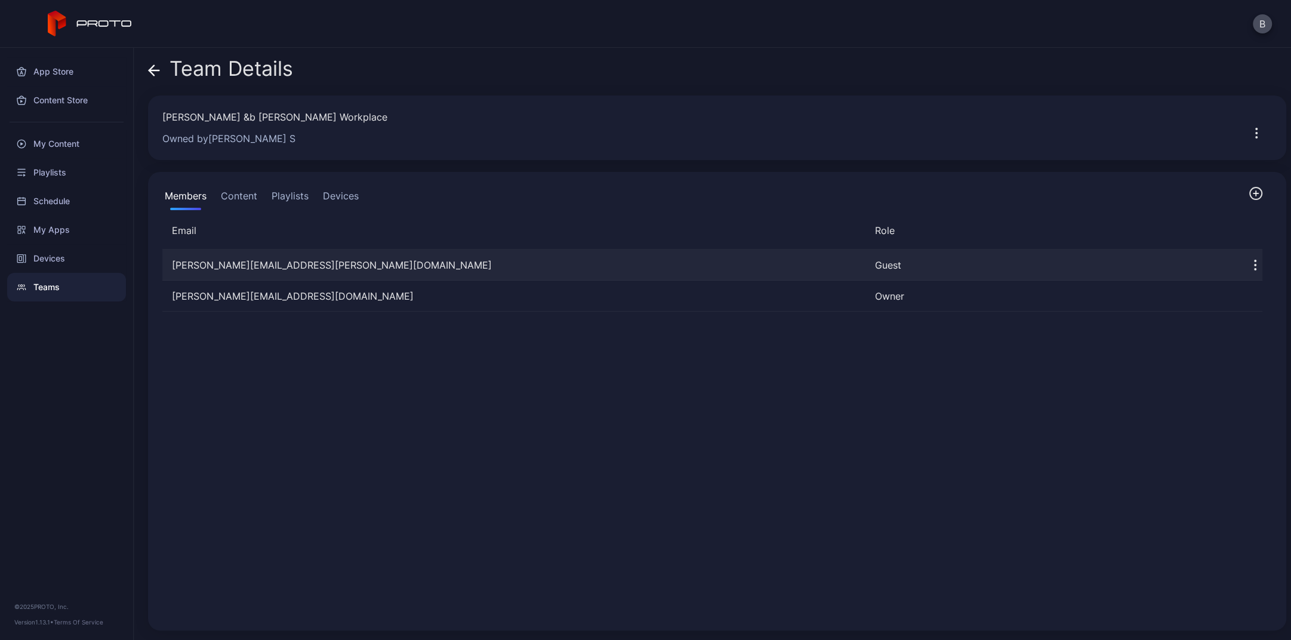
click at [1060, 262] on icon "button" at bounding box center [1255, 265] width 14 height 14
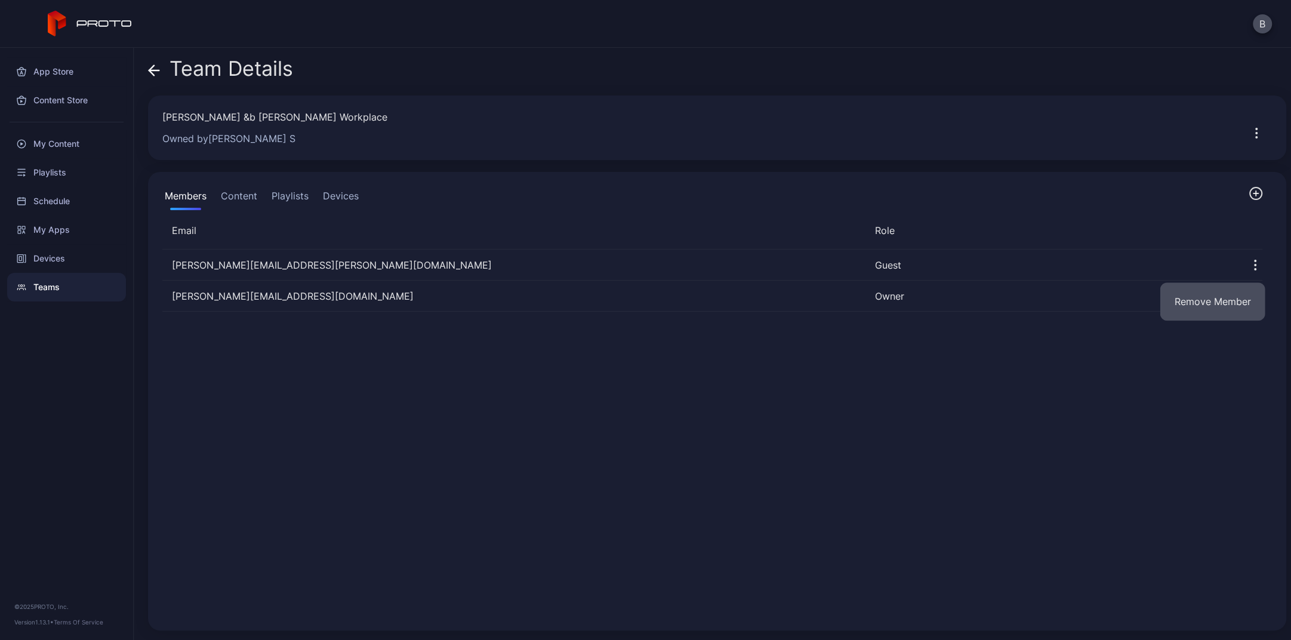
click at [1060, 299] on button "Remove Member" at bounding box center [1212, 301] width 105 height 38
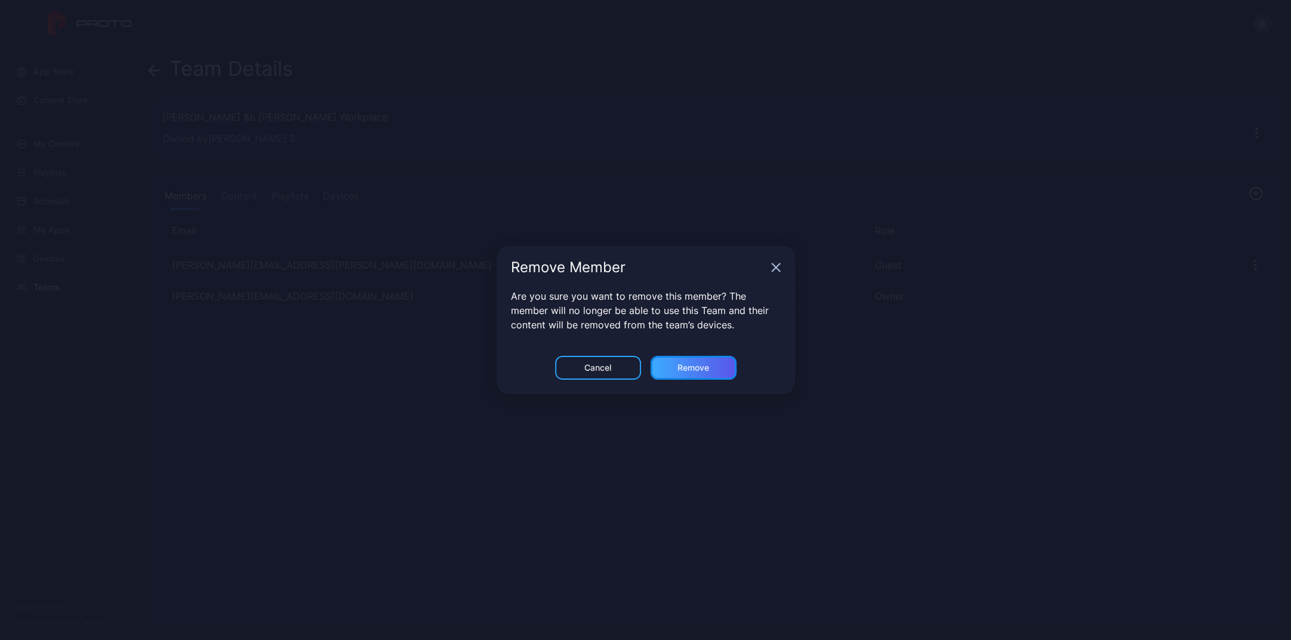
click at [681, 368] on div "Remove" at bounding box center [694, 368] width 32 height 10
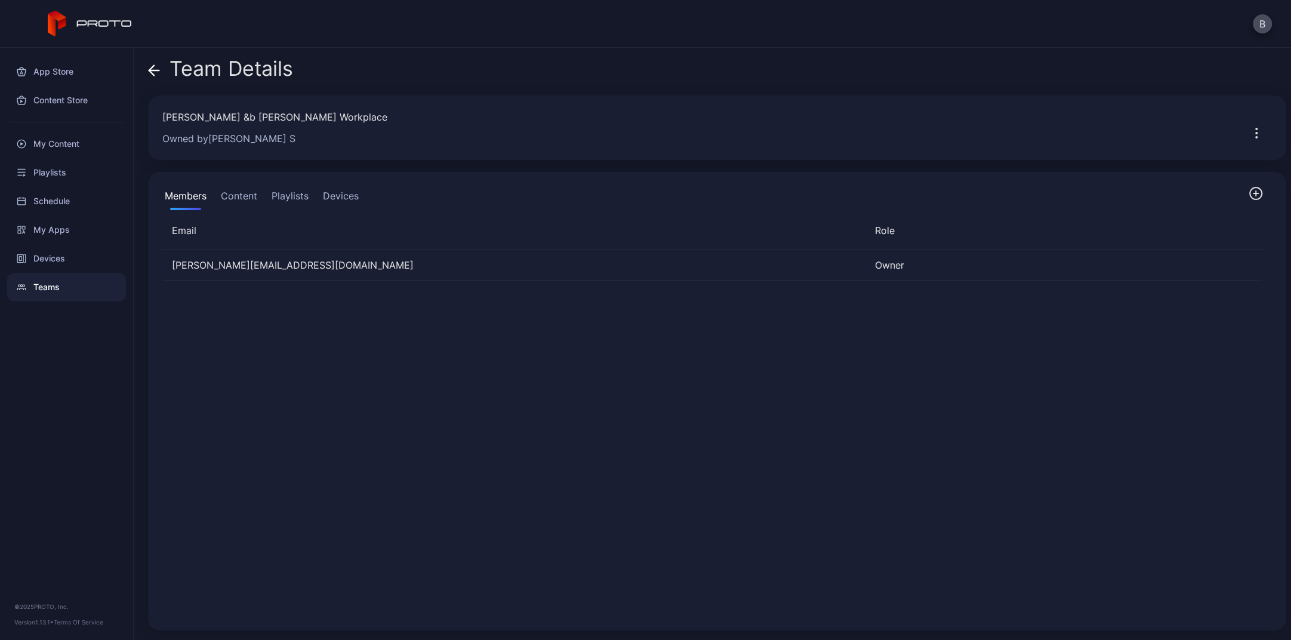
click at [159, 70] on icon at bounding box center [154, 70] width 10 height 0
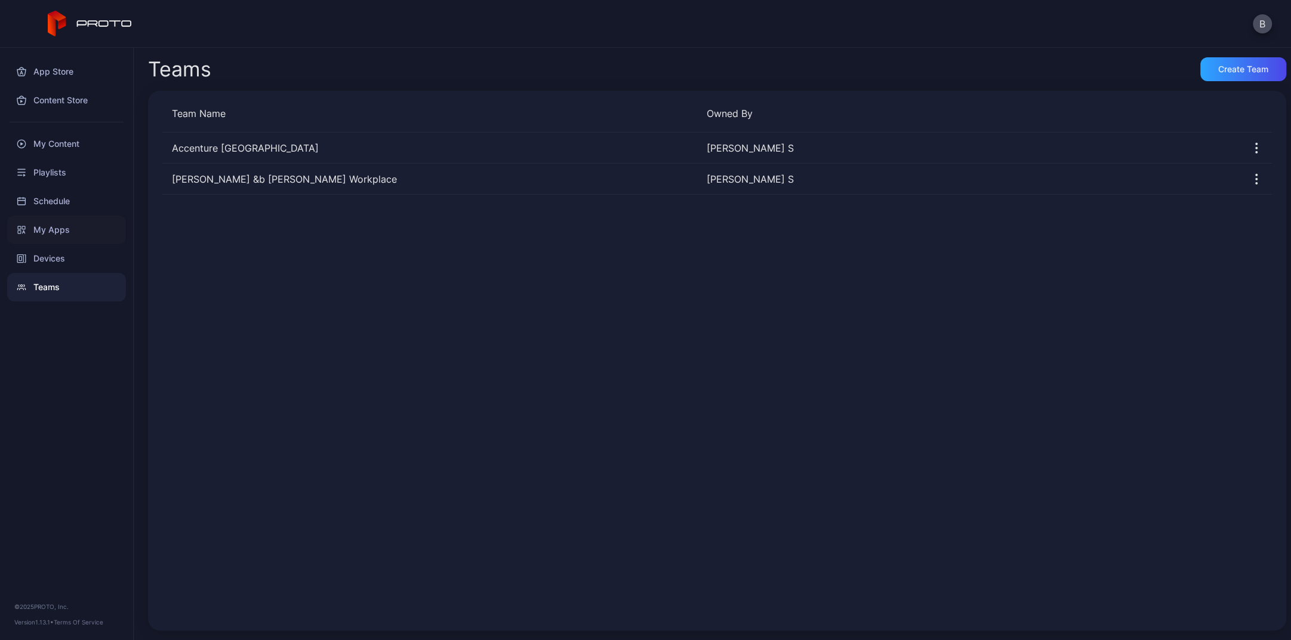
click at [54, 227] on div "My Apps" at bounding box center [66, 230] width 119 height 29
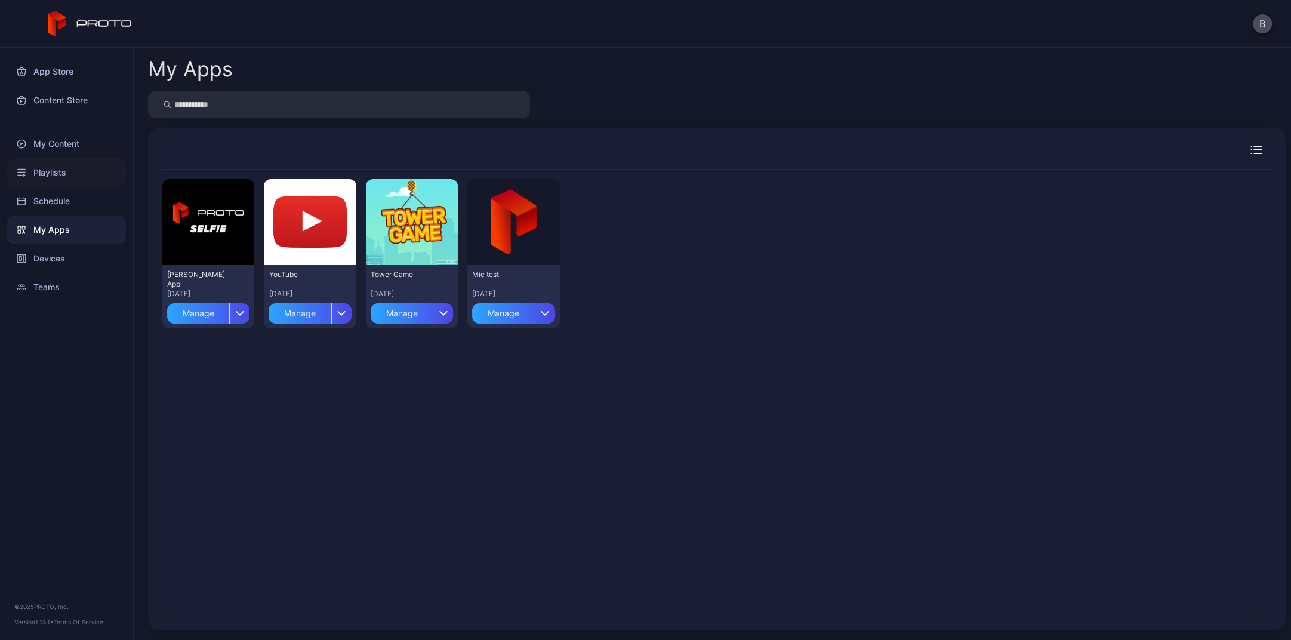
click at [60, 173] on div "Playlists" at bounding box center [66, 172] width 119 height 29
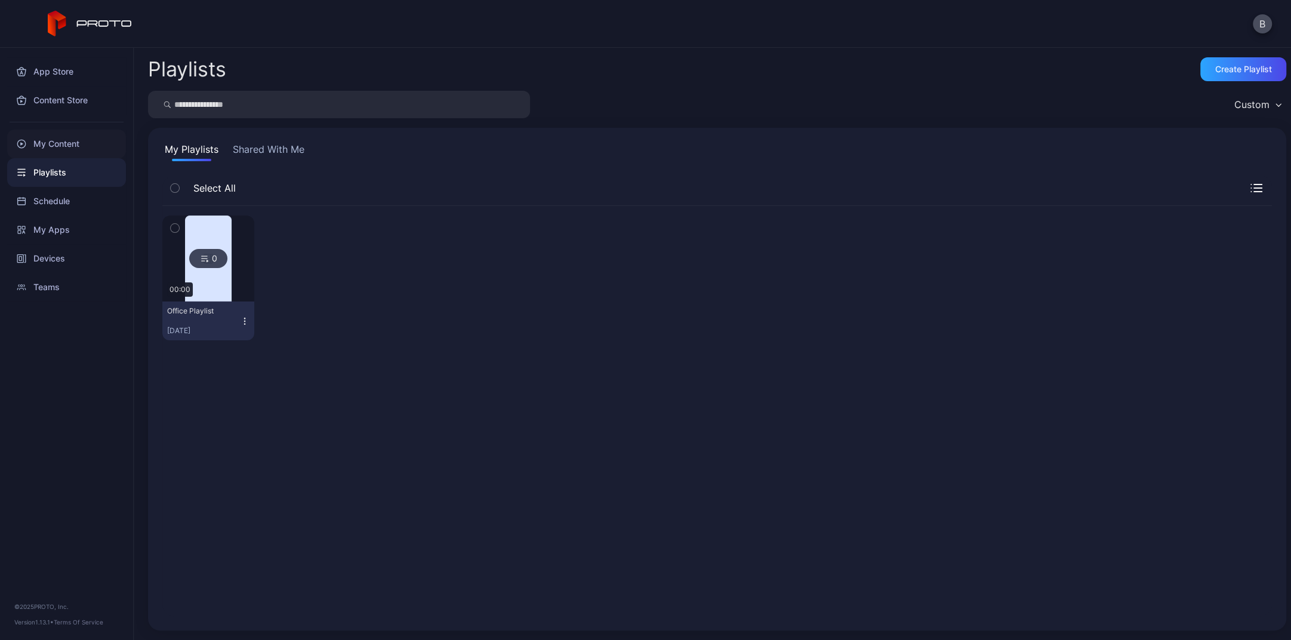
click at [60, 143] on div "My Content" at bounding box center [66, 144] width 119 height 29
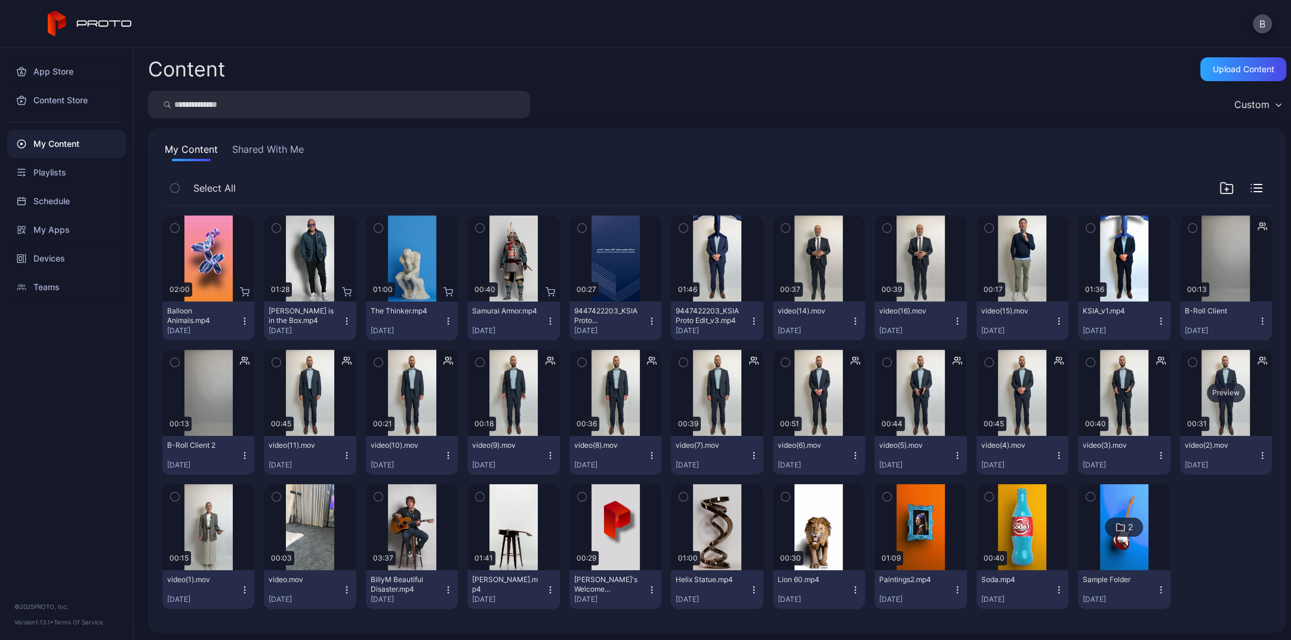
scroll to position [2, 0]
